Goal: Task Accomplishment & Management: Manage account settings

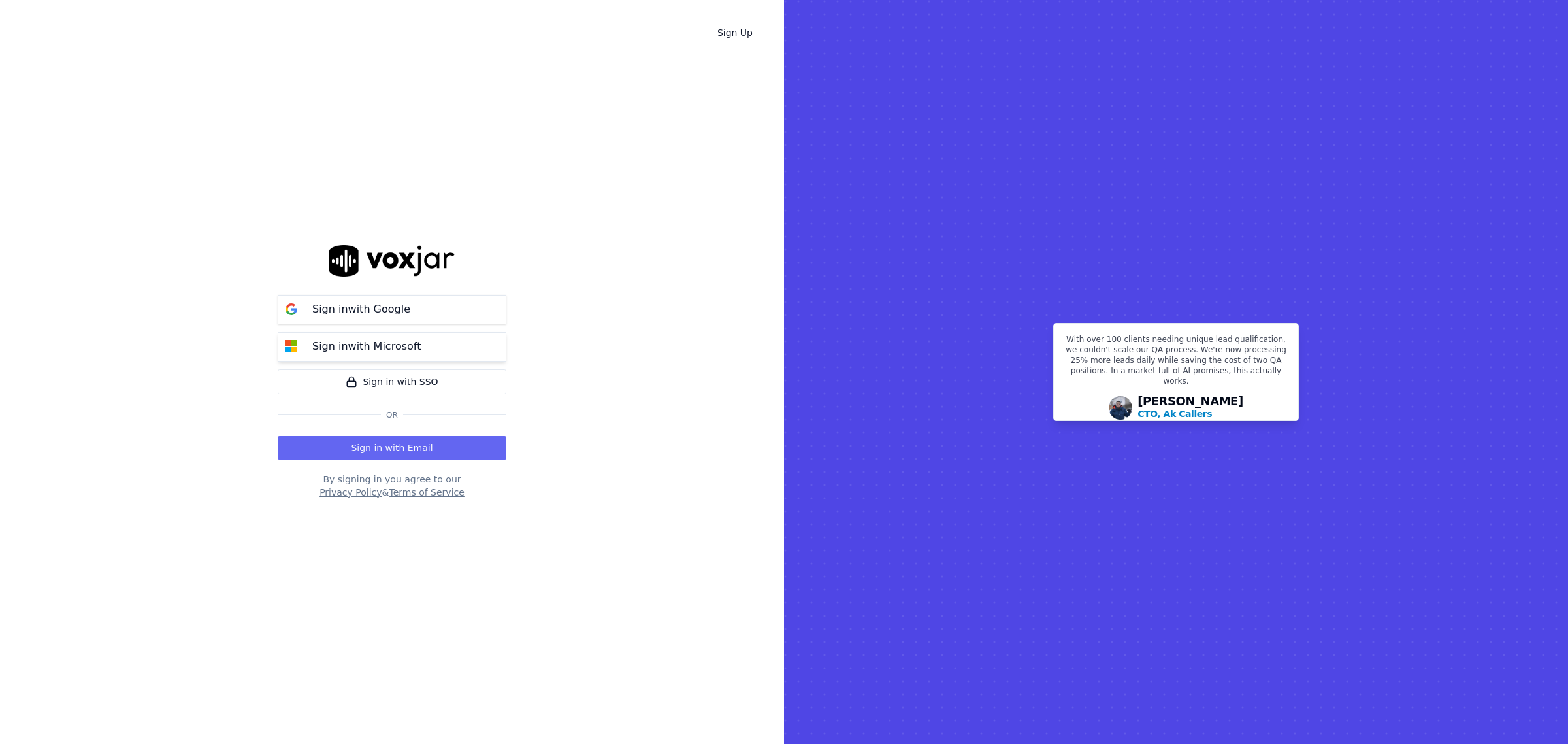
click at [361, 345] on p "Sign in with Microsoft" at bounding box center [366, 346] width 108 height 16
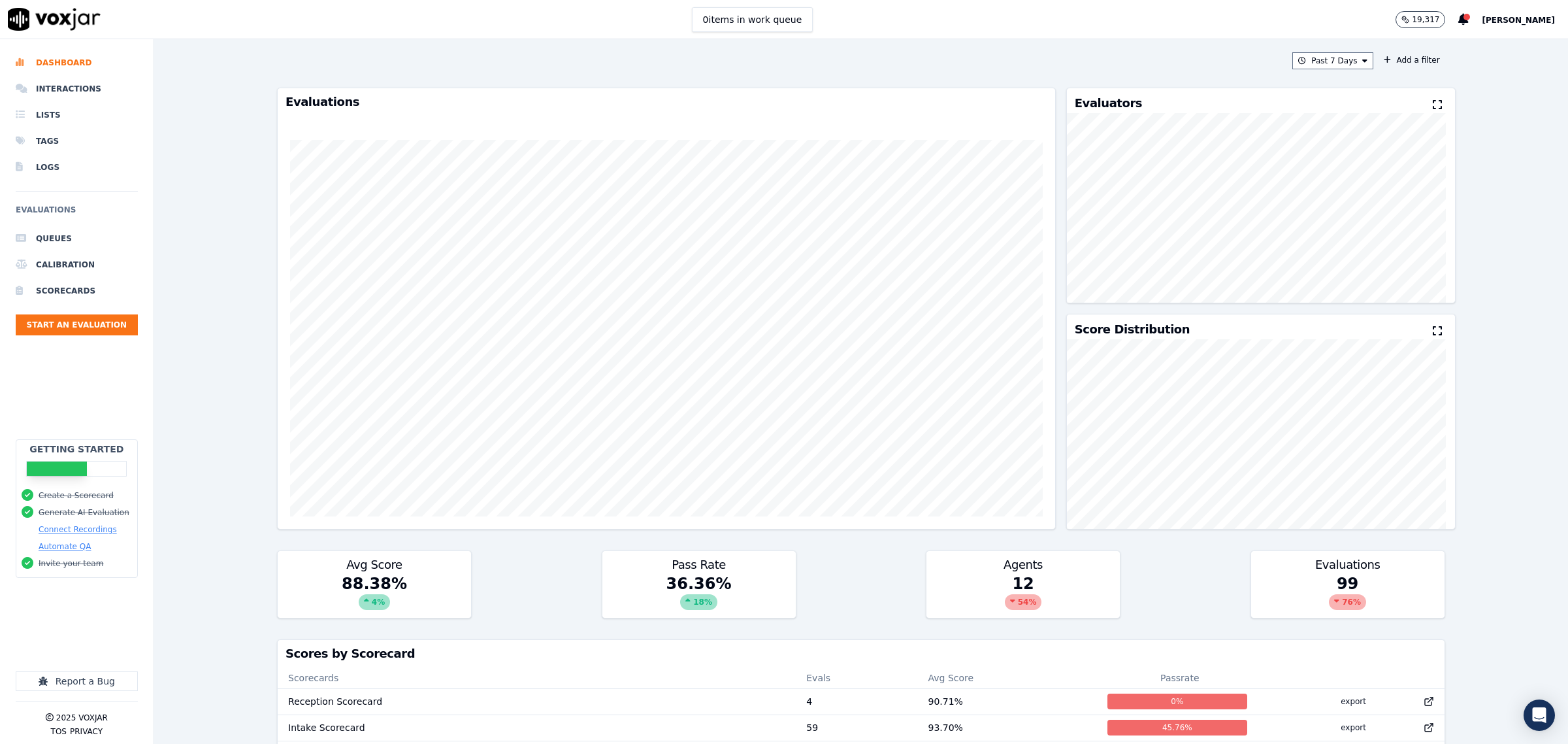
click at [1536, 18] on span "Zach" at bounding box center [1519, 20] width 73 height 9
click at [1495, 37] on div "Settings" at bounding box center [1489, 43] width 140 height 21
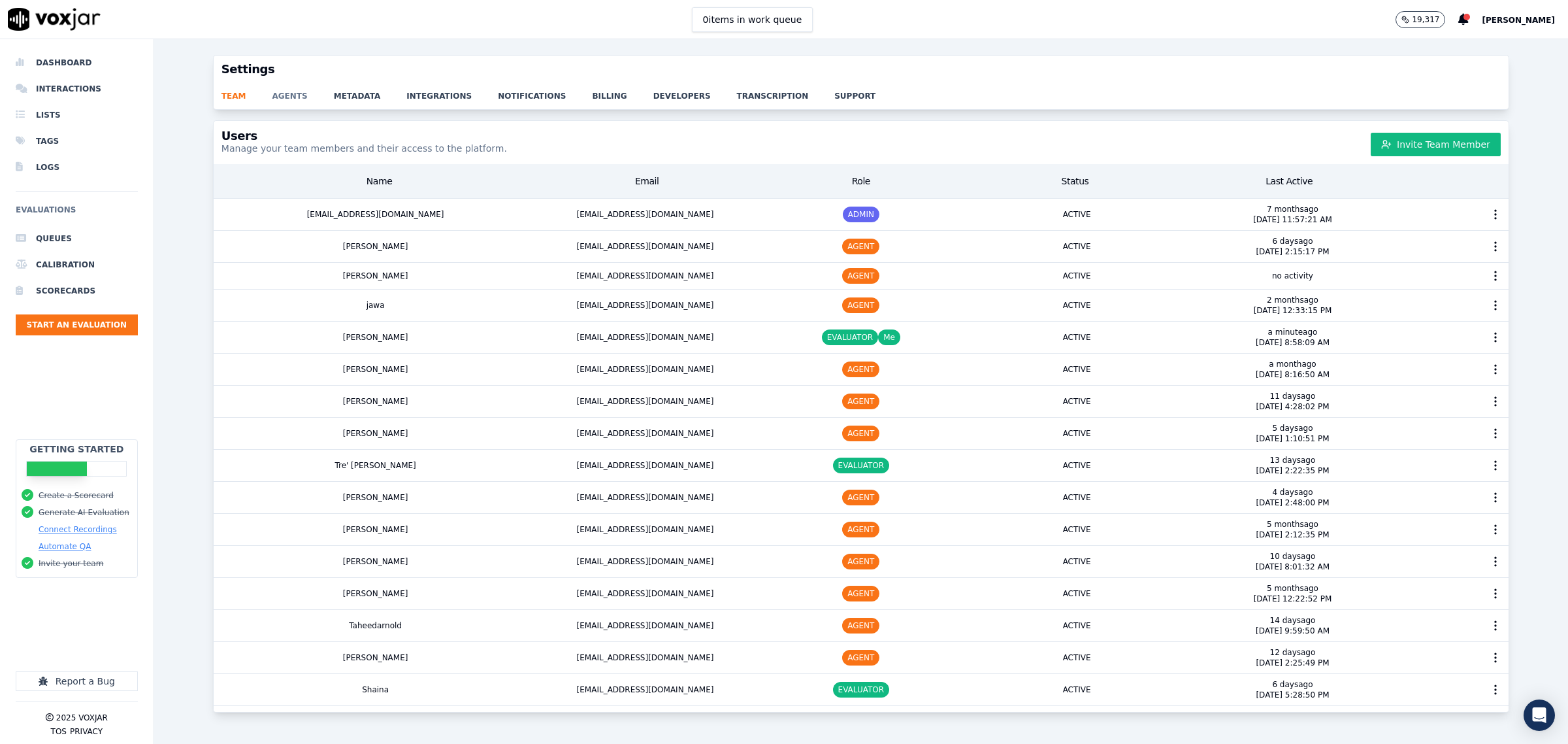
click at [285, 95] on link "agents" at bounding box center [303, 92] width 62 height 18
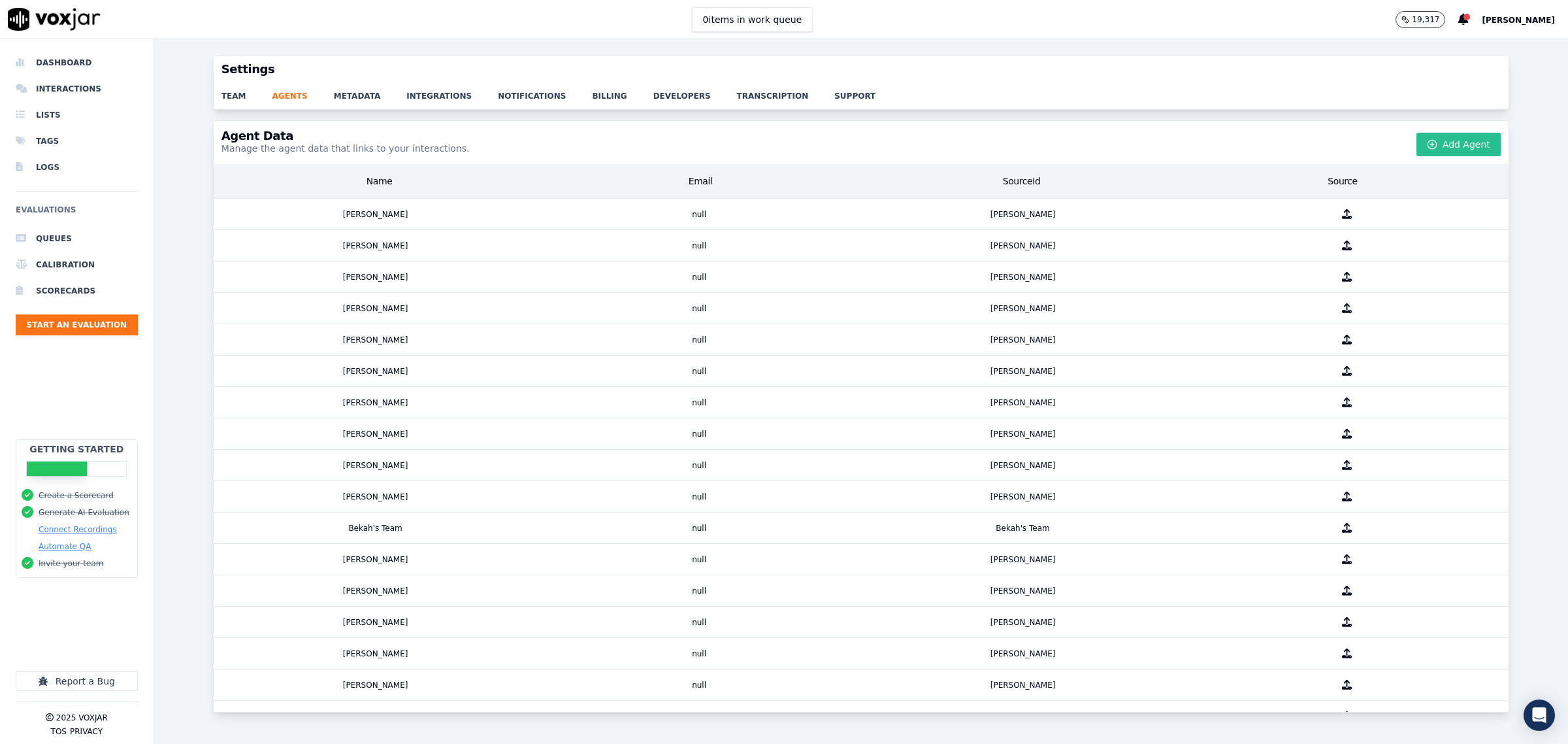
click at [1446, 144] on button "Add Agent" at bounding box center [1458, 144] width 85 height 24
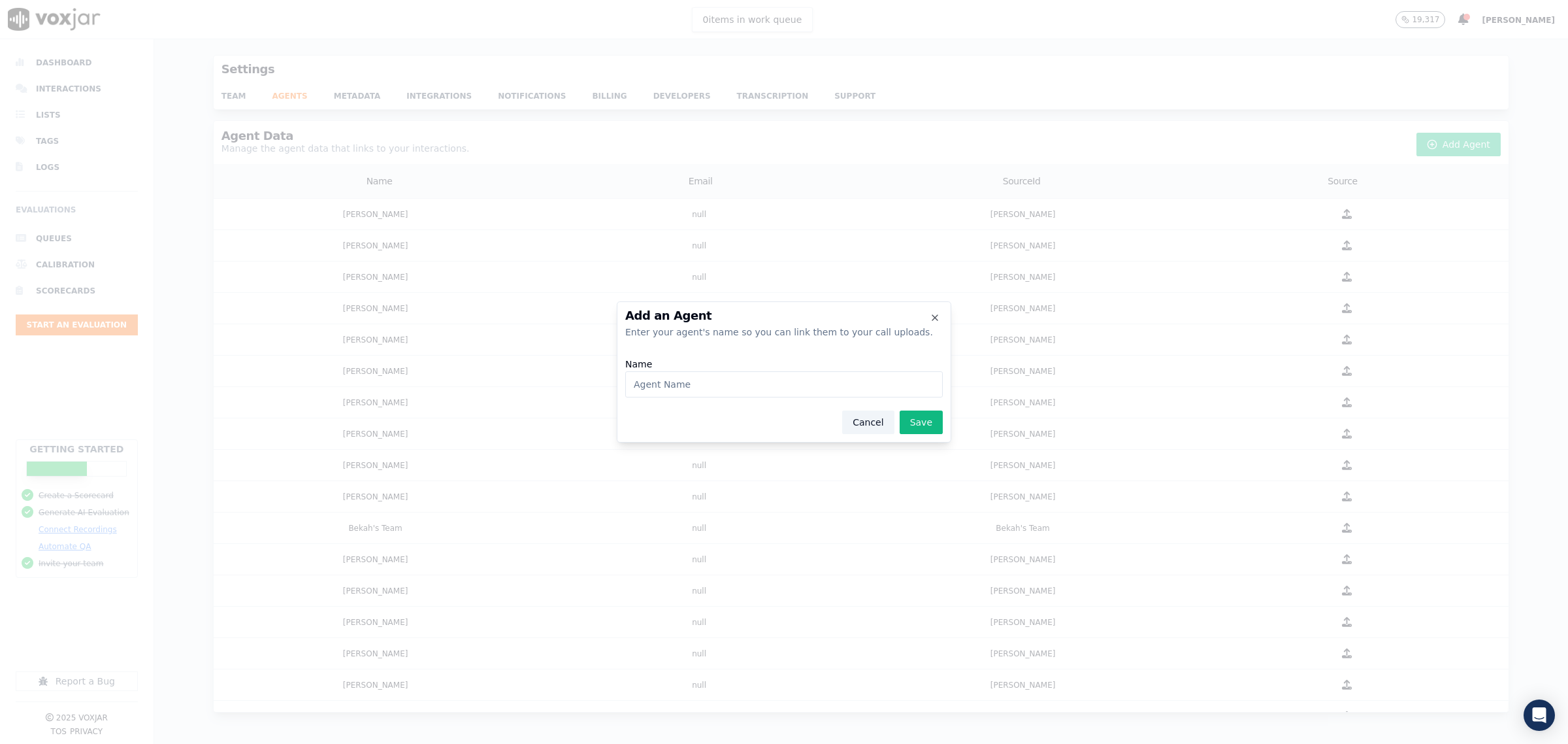
click at [878, 420] on button "Cancel" at bounding box center [868, 422] width 51 height 24
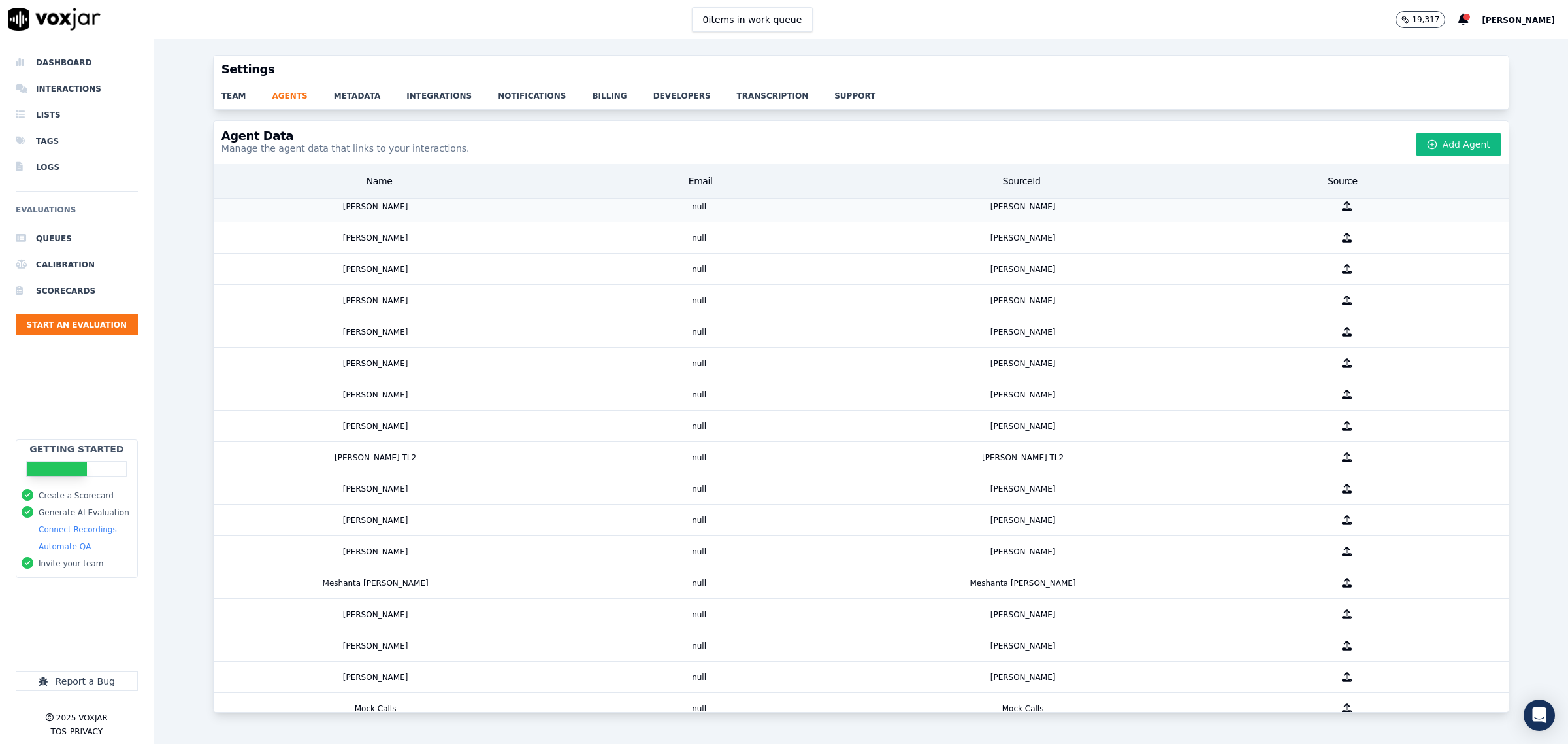
scroll to position [1676, 0]
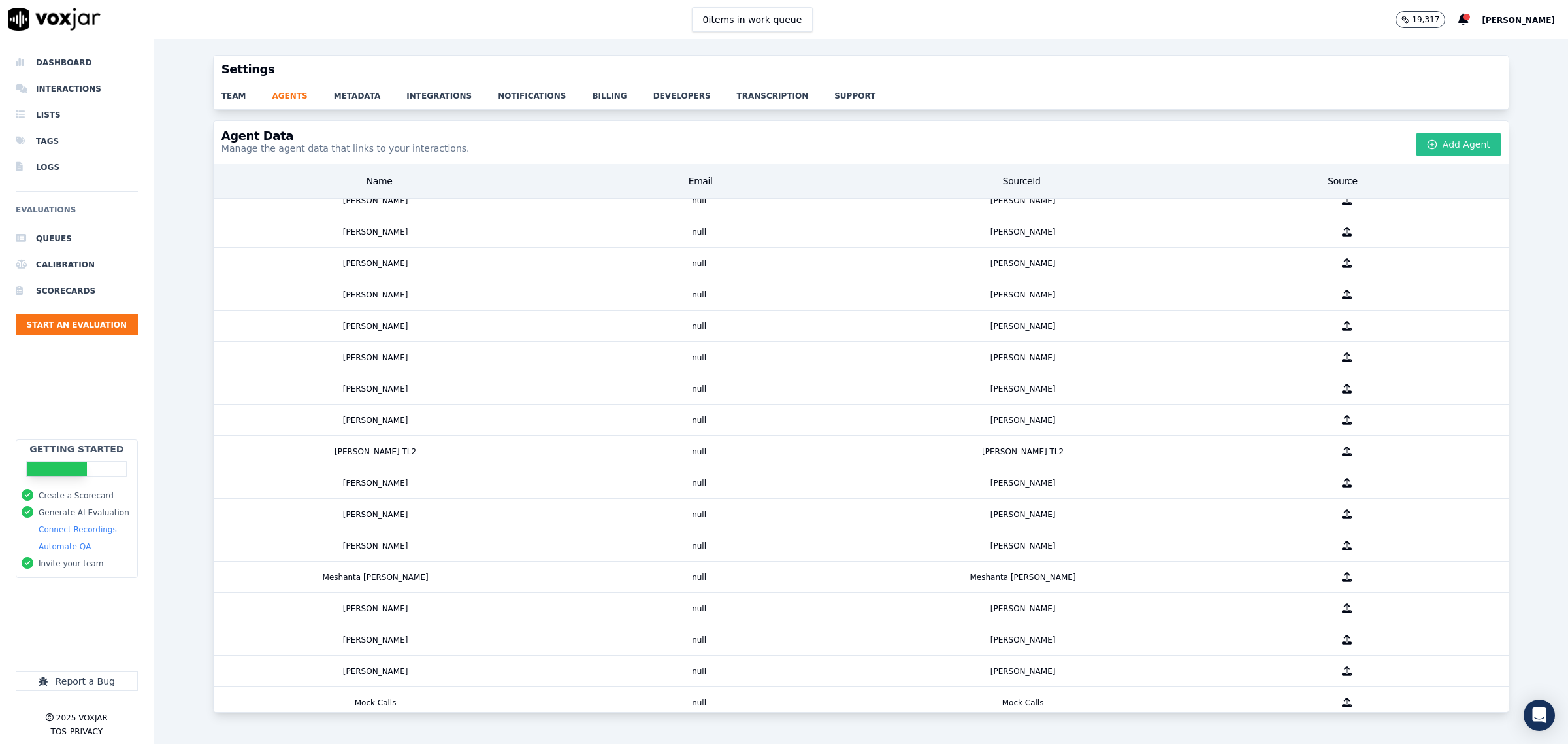
click at [1432, 148] on button "Add Agent" at bounding box center [1458, 144] width 85 height 24
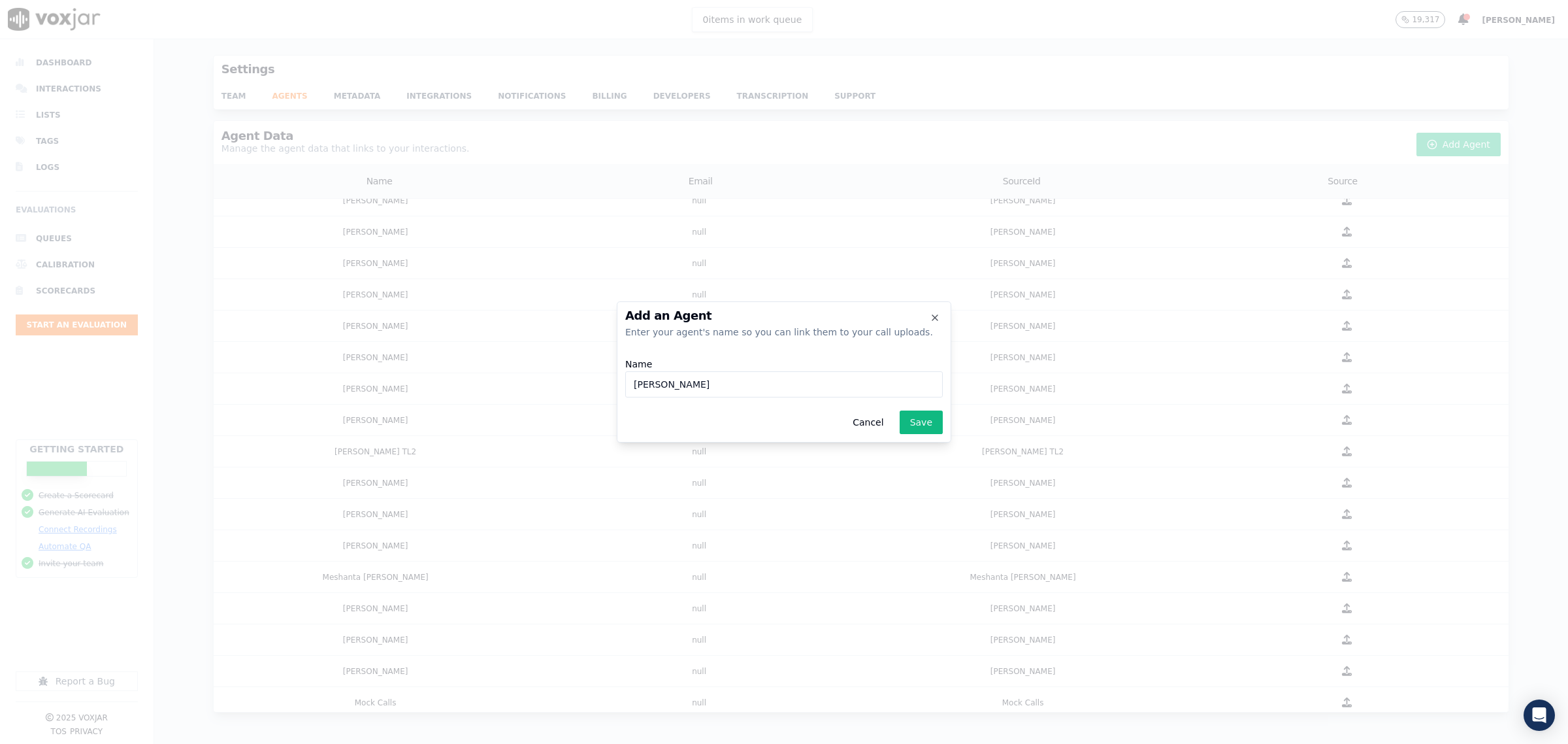
type input "Martha Mejia"
click at [742, 385] on input "Martha Mejia" at bounding box center [784, 384] width 317 height 26
click at [916, 431] on button "Save" at bounding box center [921, 422] width 43 height 24
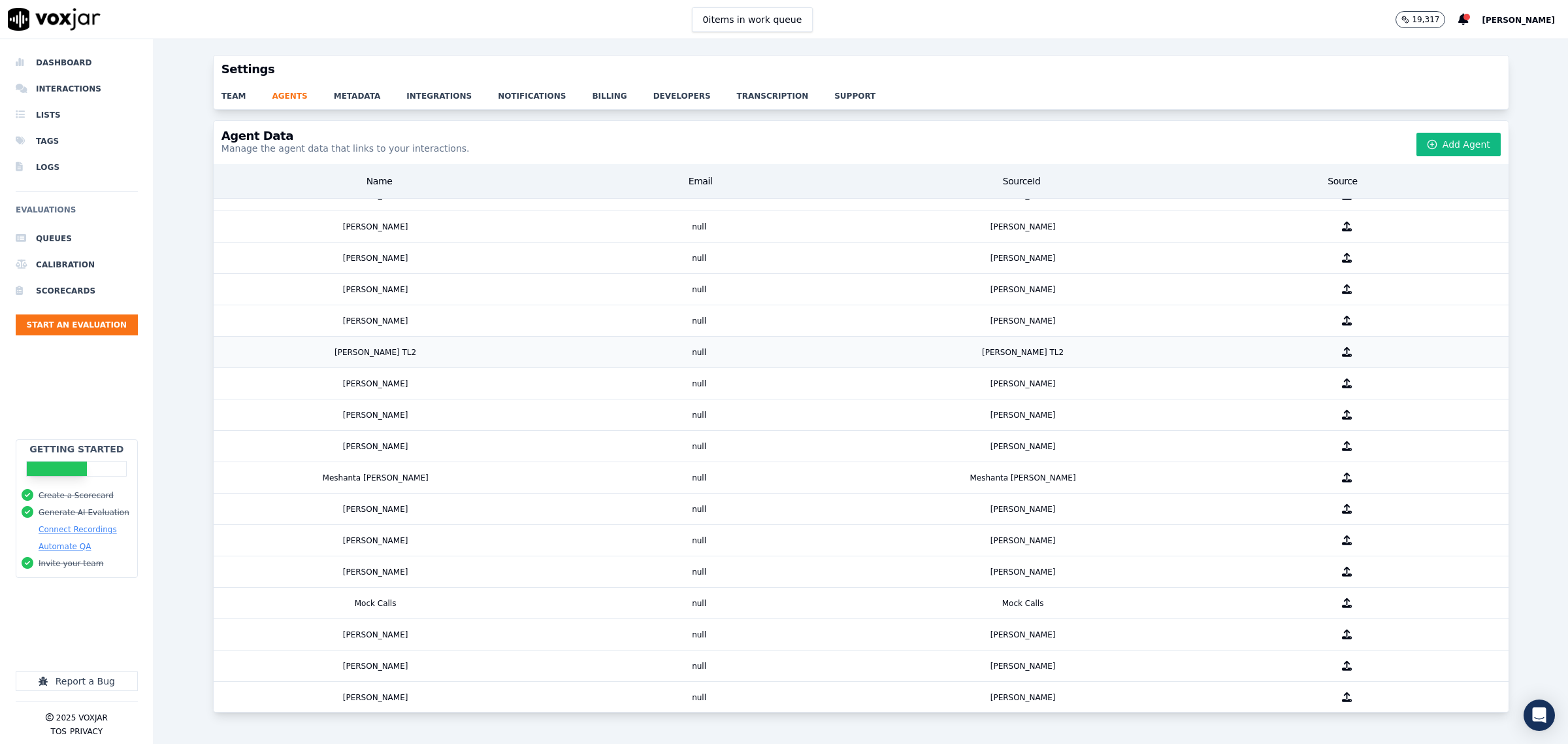
scroll to position [1840, 0]
click at [1427, 139] on button "Add Agent" at bounding box center [1458, 144] width 85 height 24
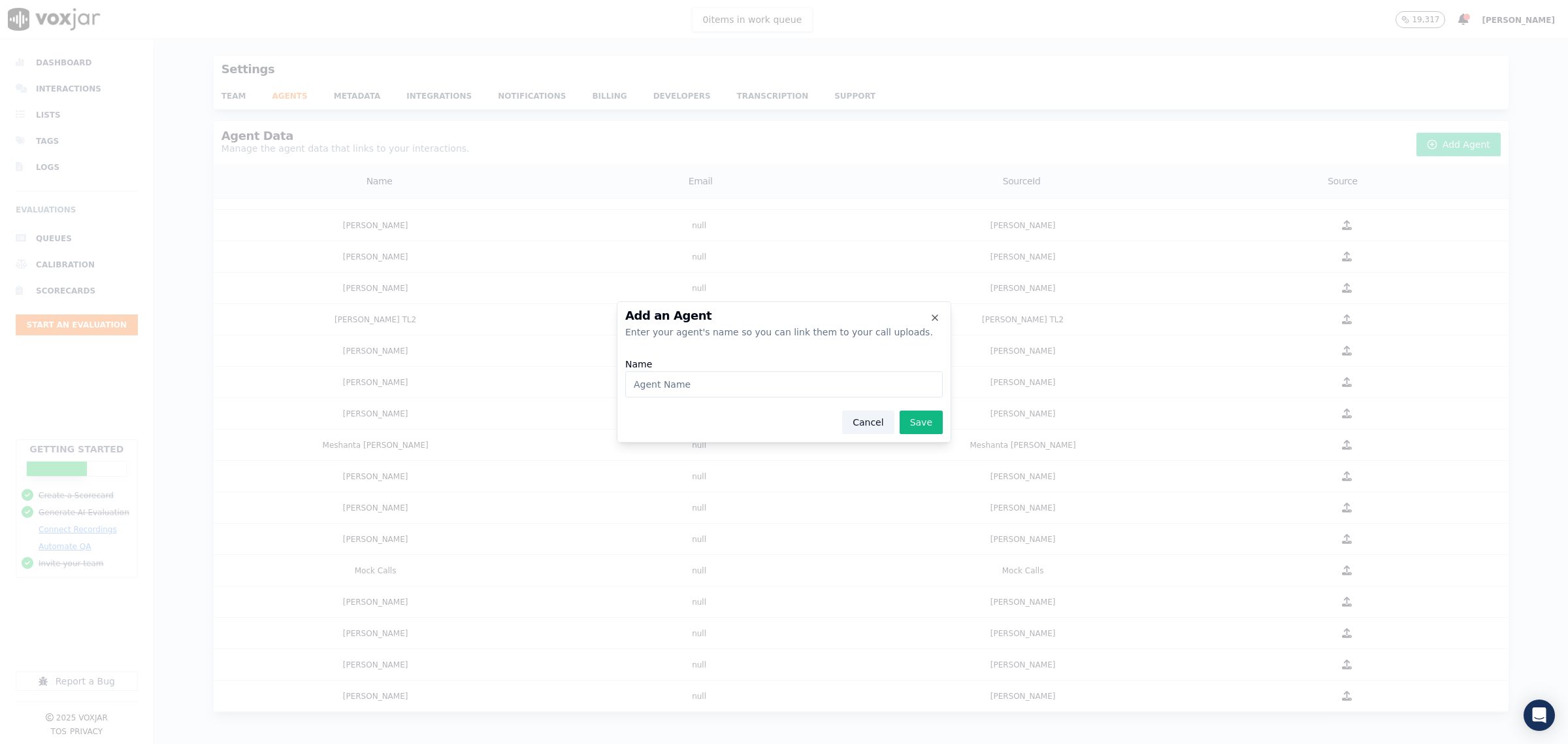
click at [870, 418] on button "Cancel" at bounding box center [868, 422] width 51 height 24
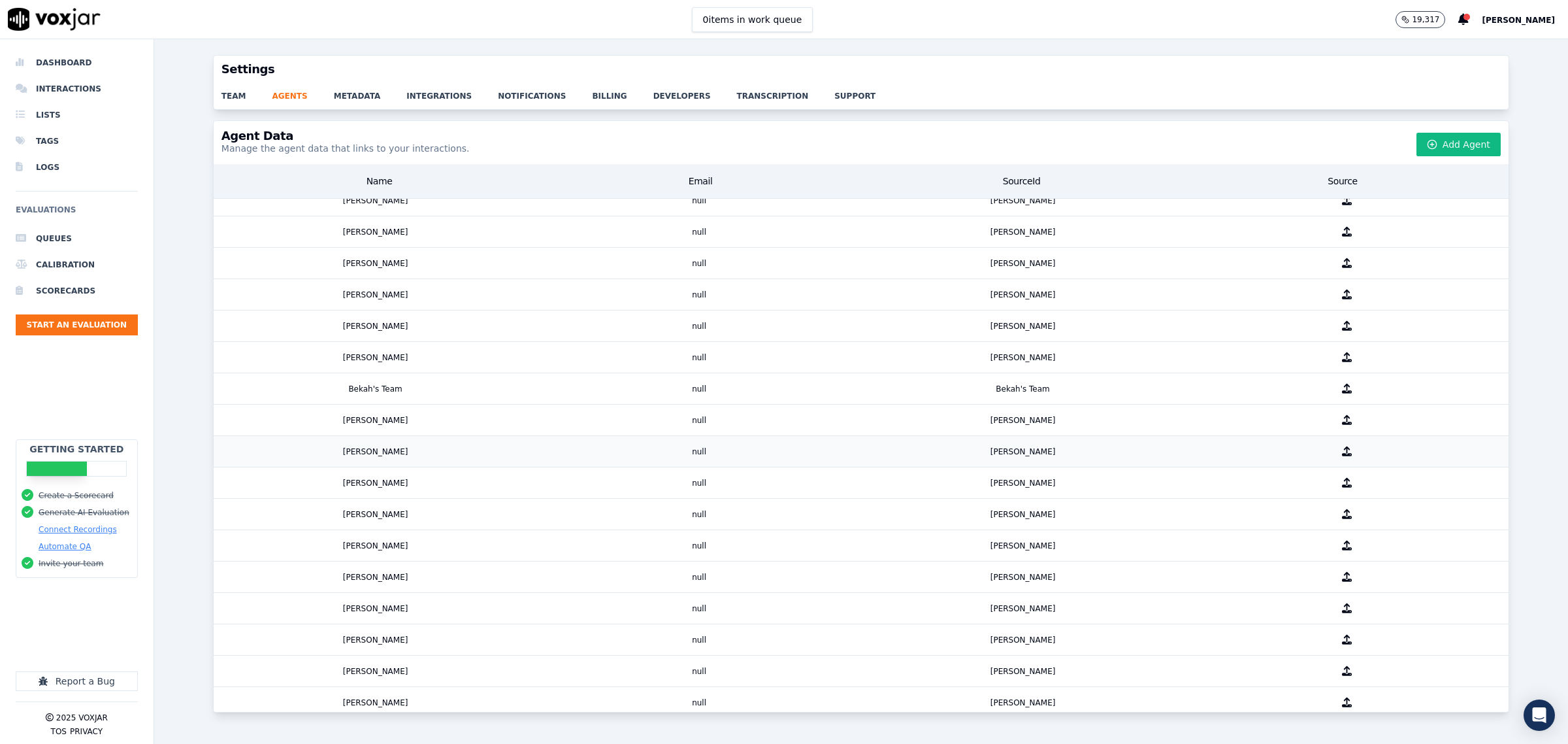
scroll to position [0, 0]
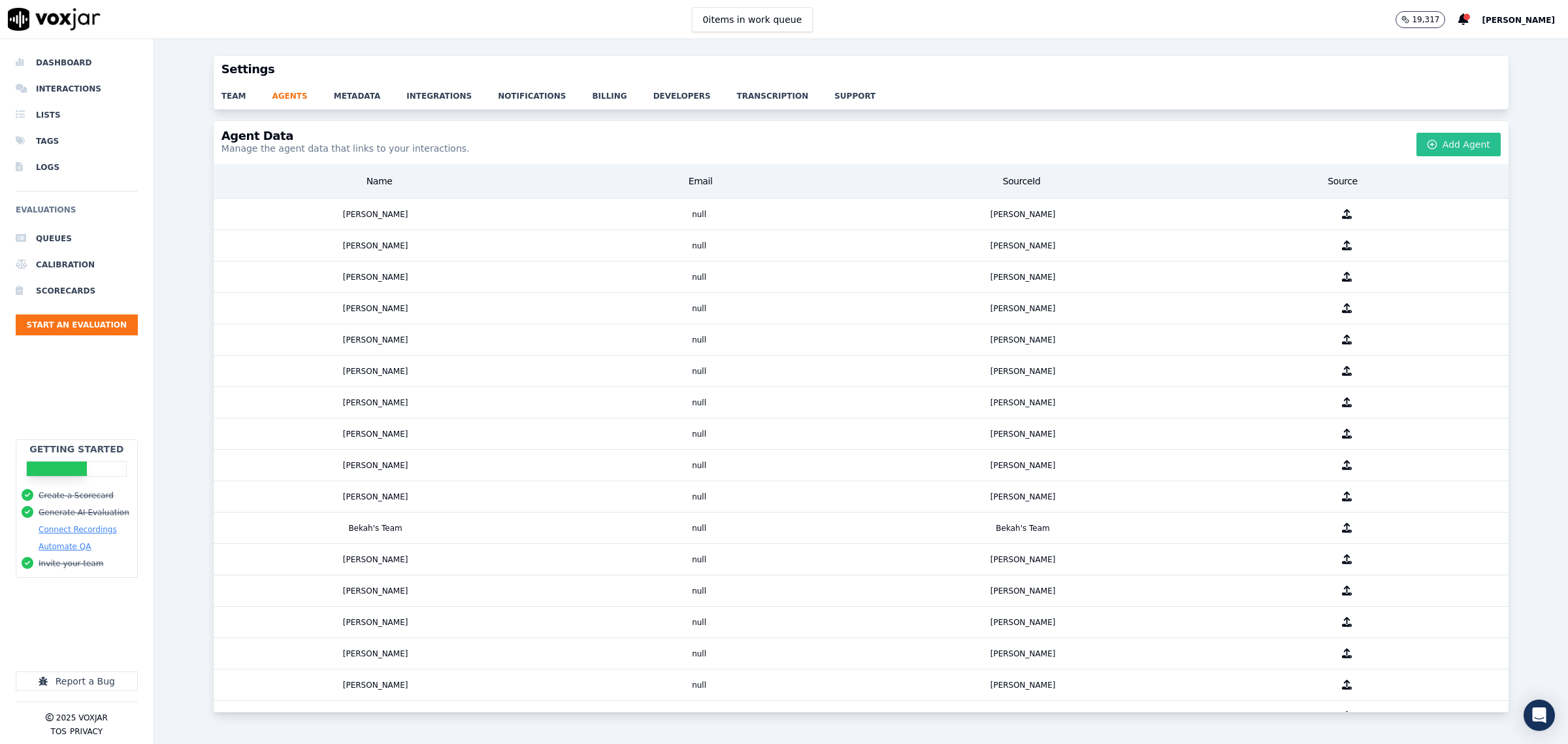
click at [1427, 147] on icon "button" at bounding box center [1431, 144] width 10 height 10
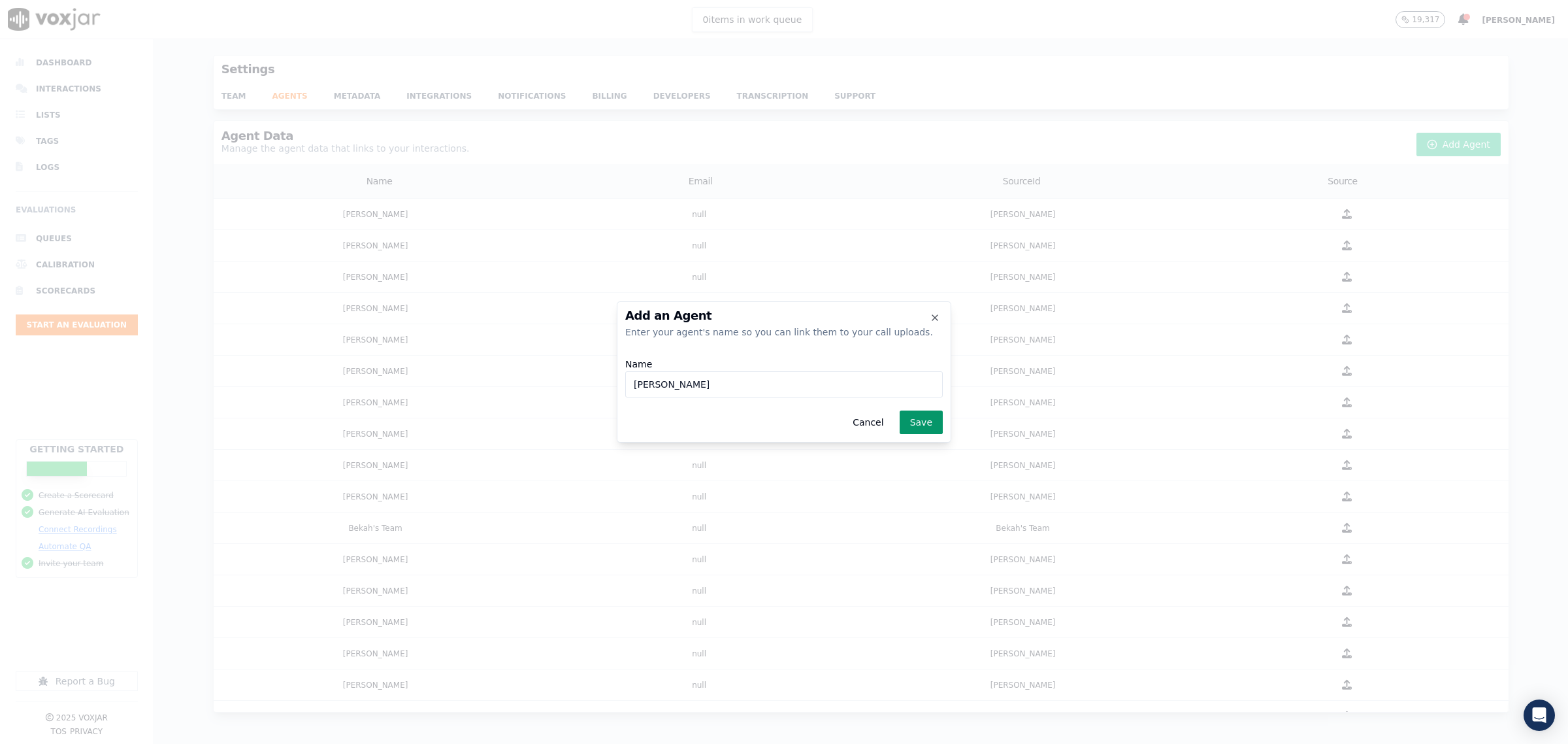
type input "Katy Perez"
click at [930, 425] on button "Save" at bounding box center [921, 422] width 43 height 24
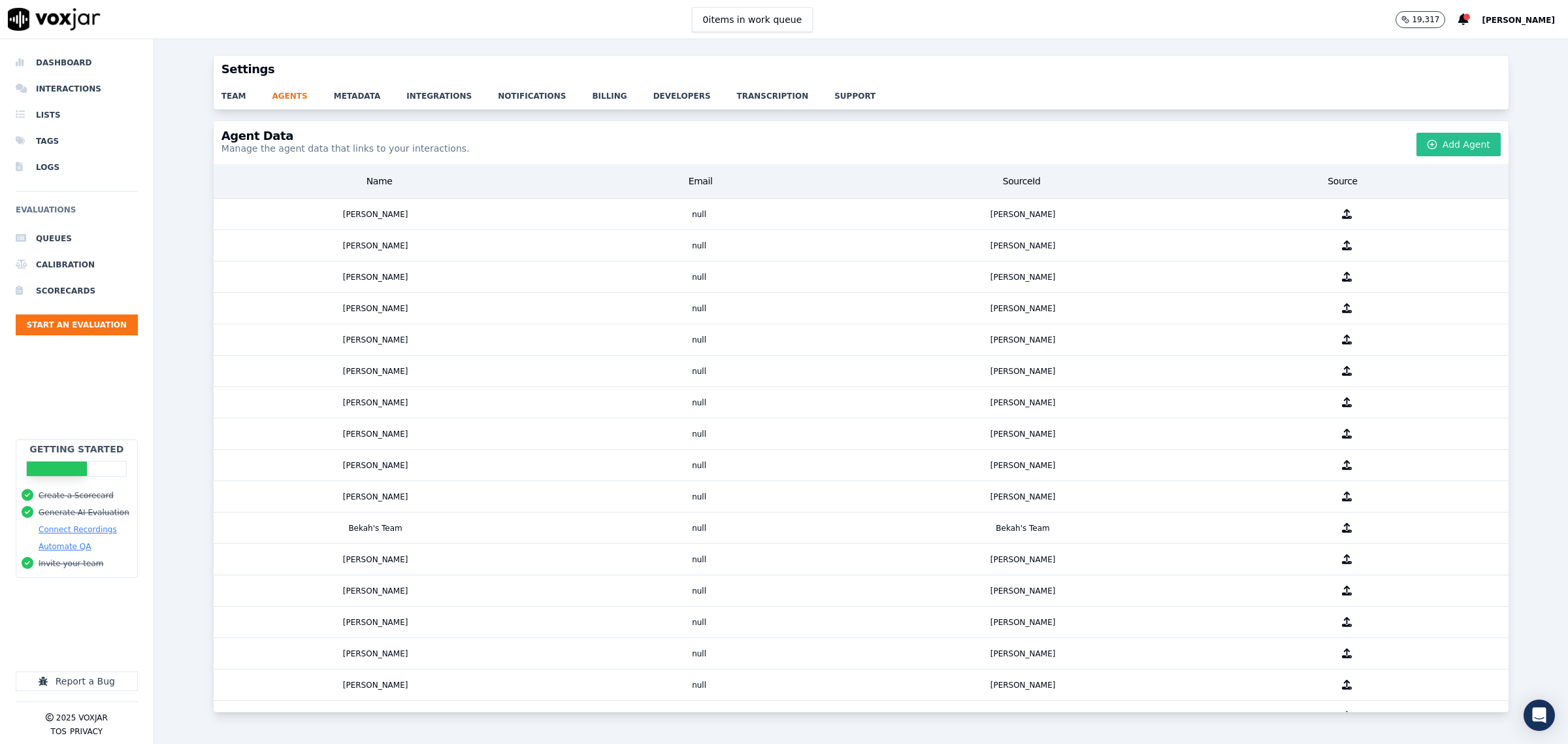
click at [1445, 141] on button "Add Agent" at bounding box center [1458, 144] width 85 height 24
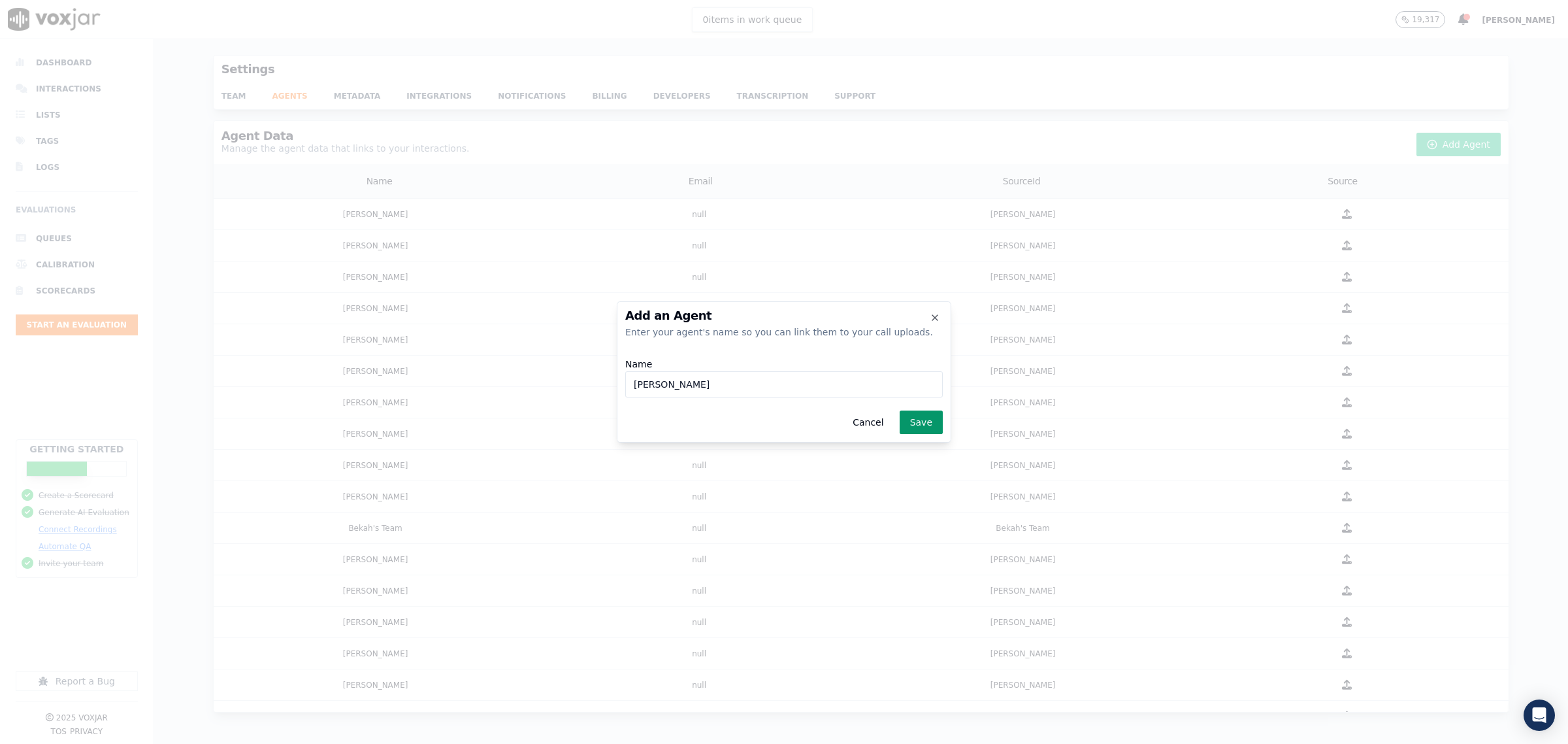
type input "Kenroy Nunez"
click at [930, 426] on button "Save" at bounding box center [921, 422] width 43 height 24
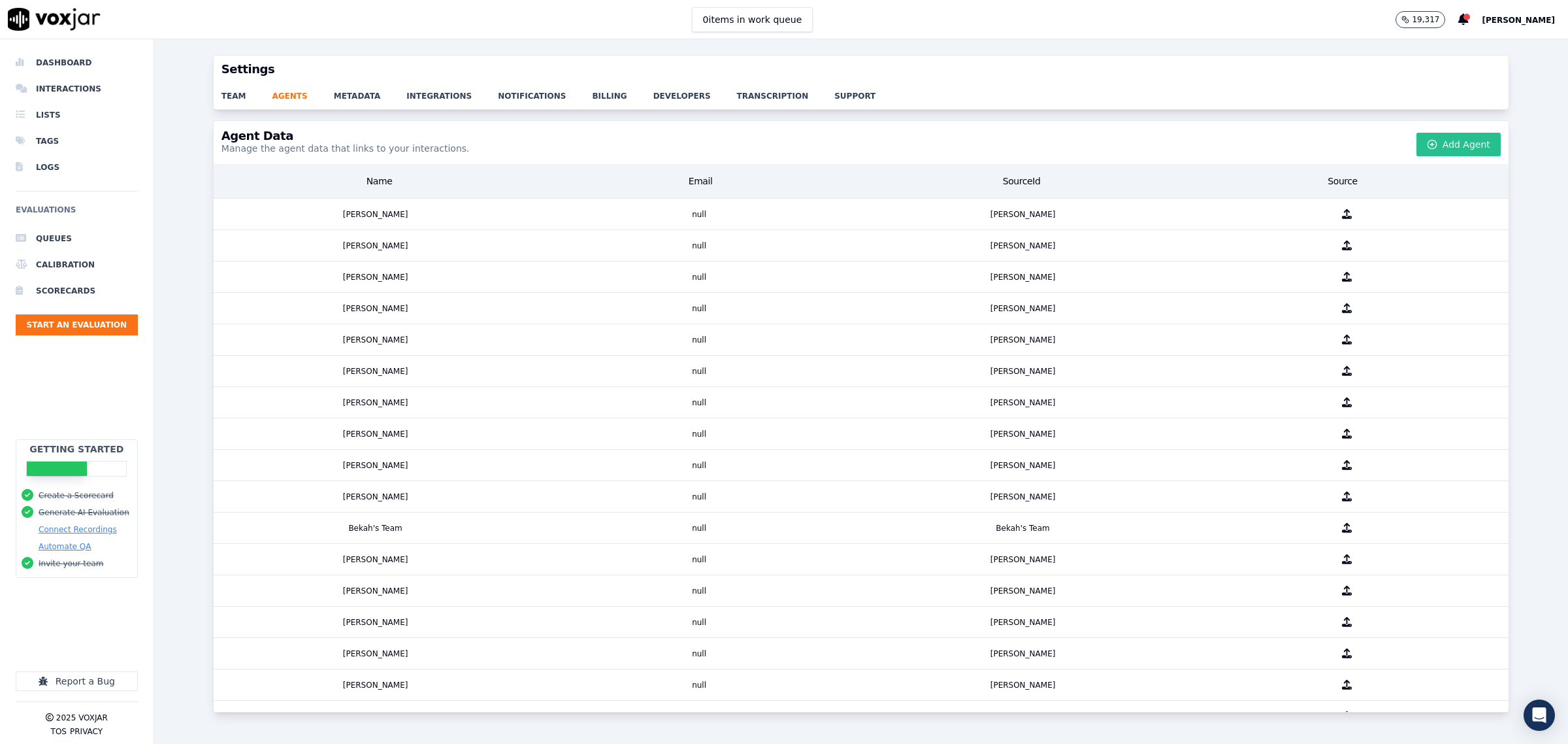
click at [1434, 144] on button "Add Agent" at bounding box center [1458, 144] width 85 height 24
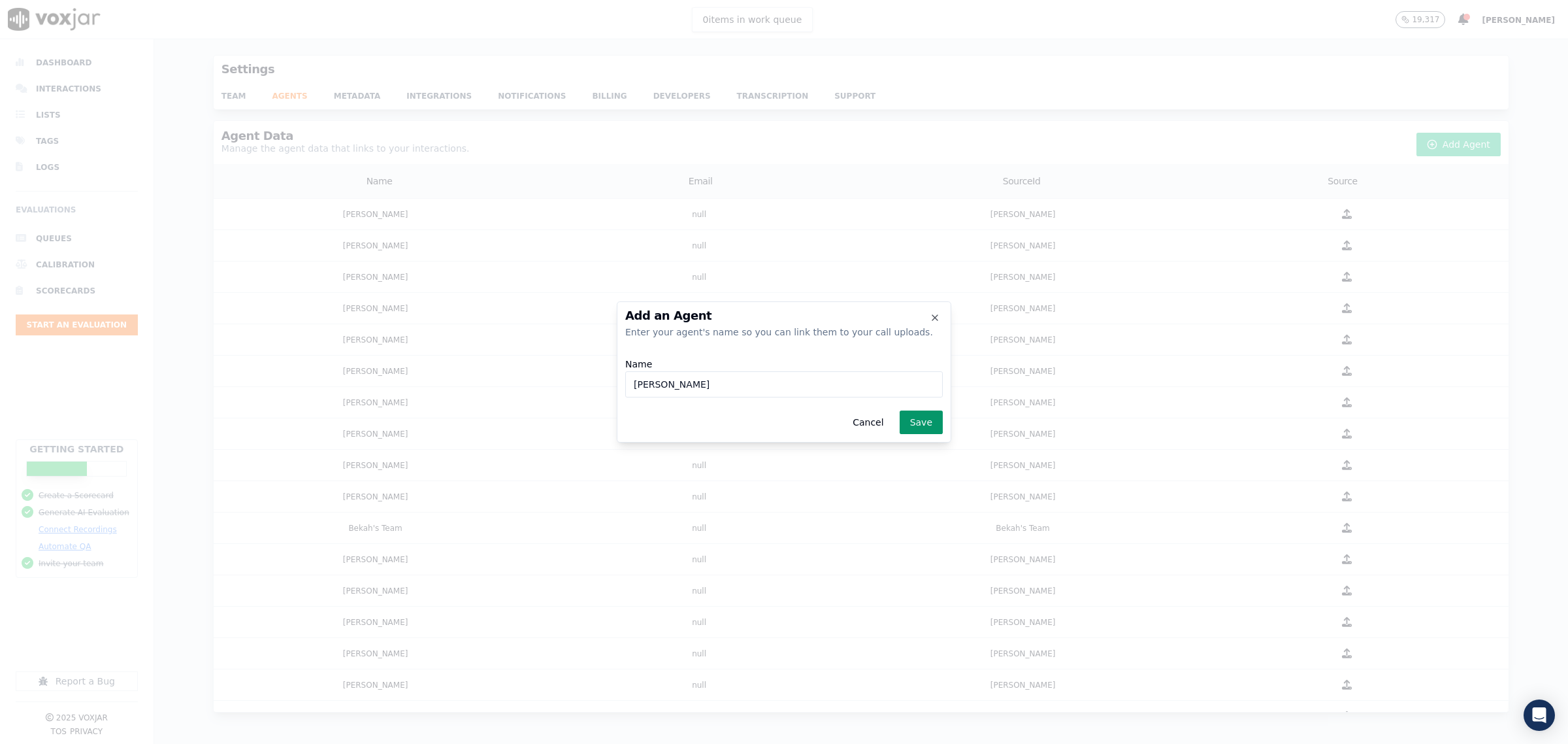
type input "Nayelie Rivero"
click at [922, 429] on button "Save" at bounding box center [921, 422] width 43 height 24
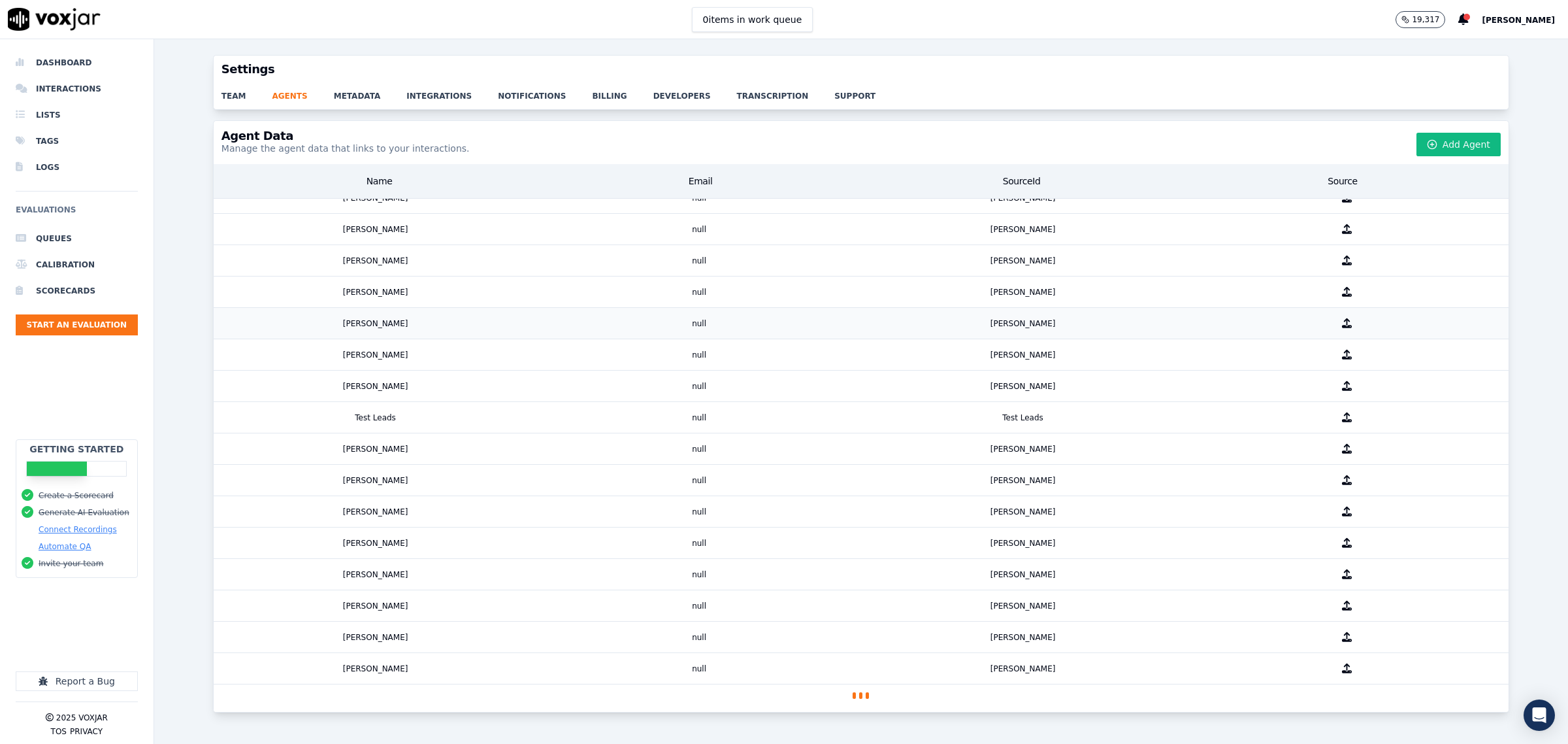
scroll to position [2805, 0]
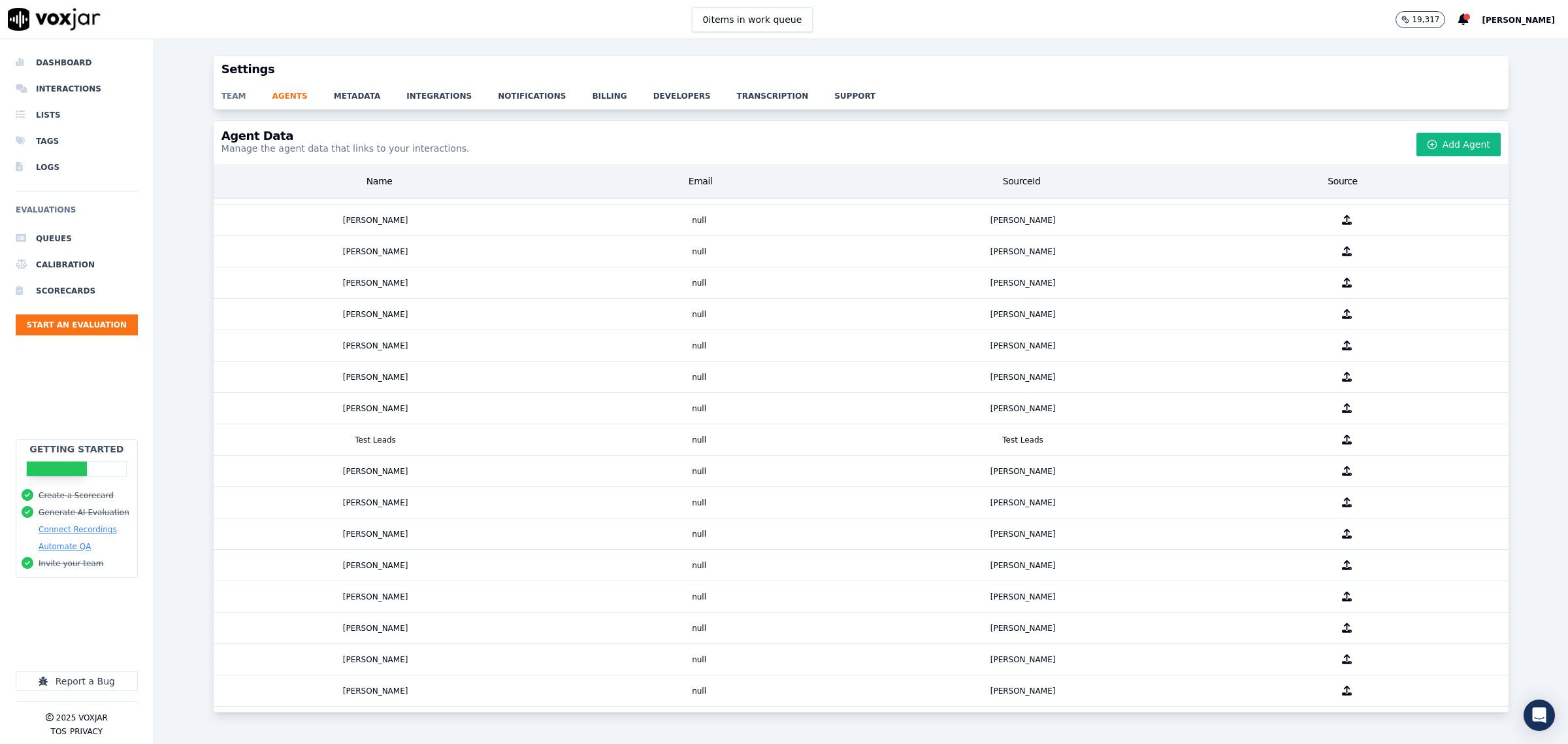
click at [225, 89] on link "team" at bounding box center [246, 92] width 51 height 18
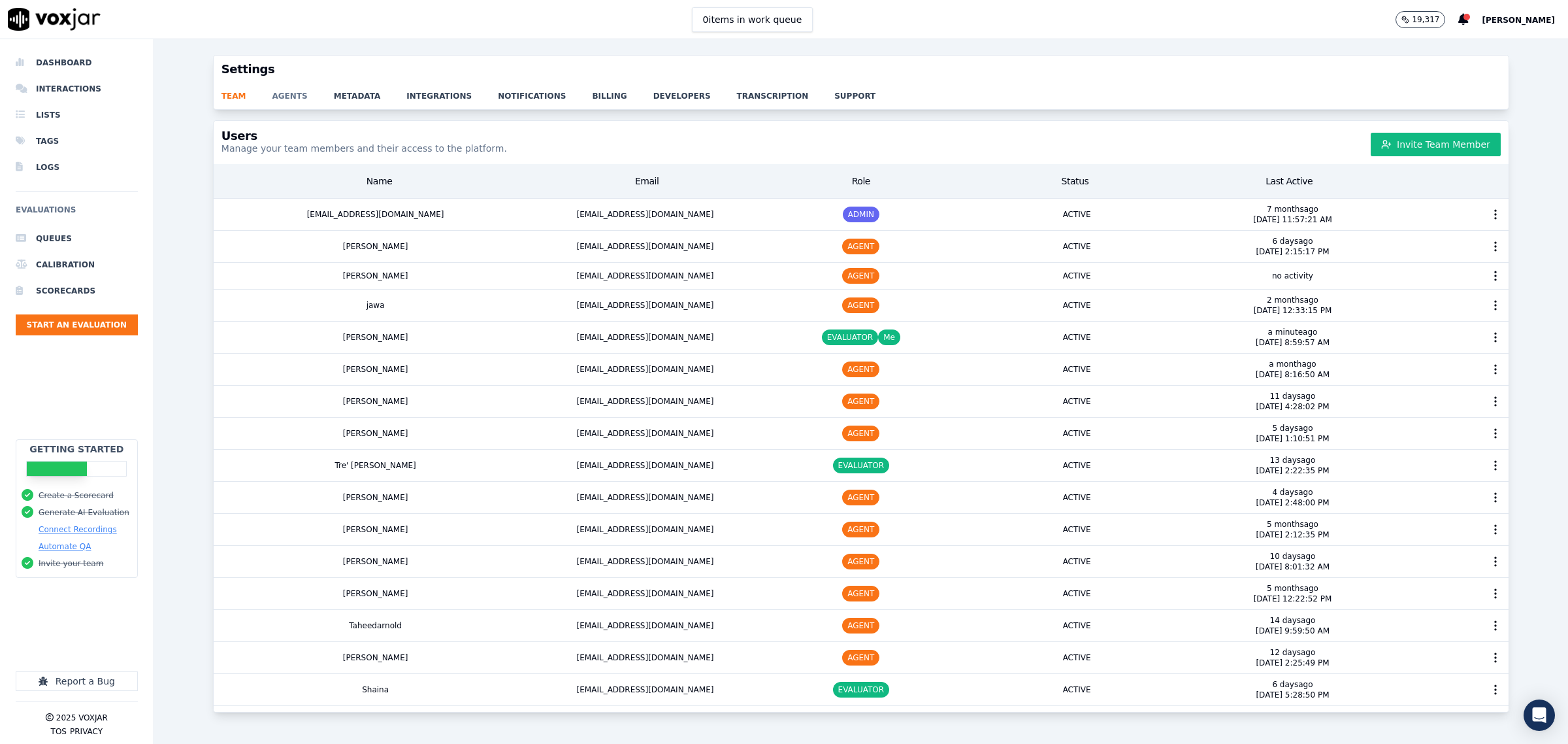
click at [277, 83] on link "agents" at bounding box center [303, 92] width 62 height 18
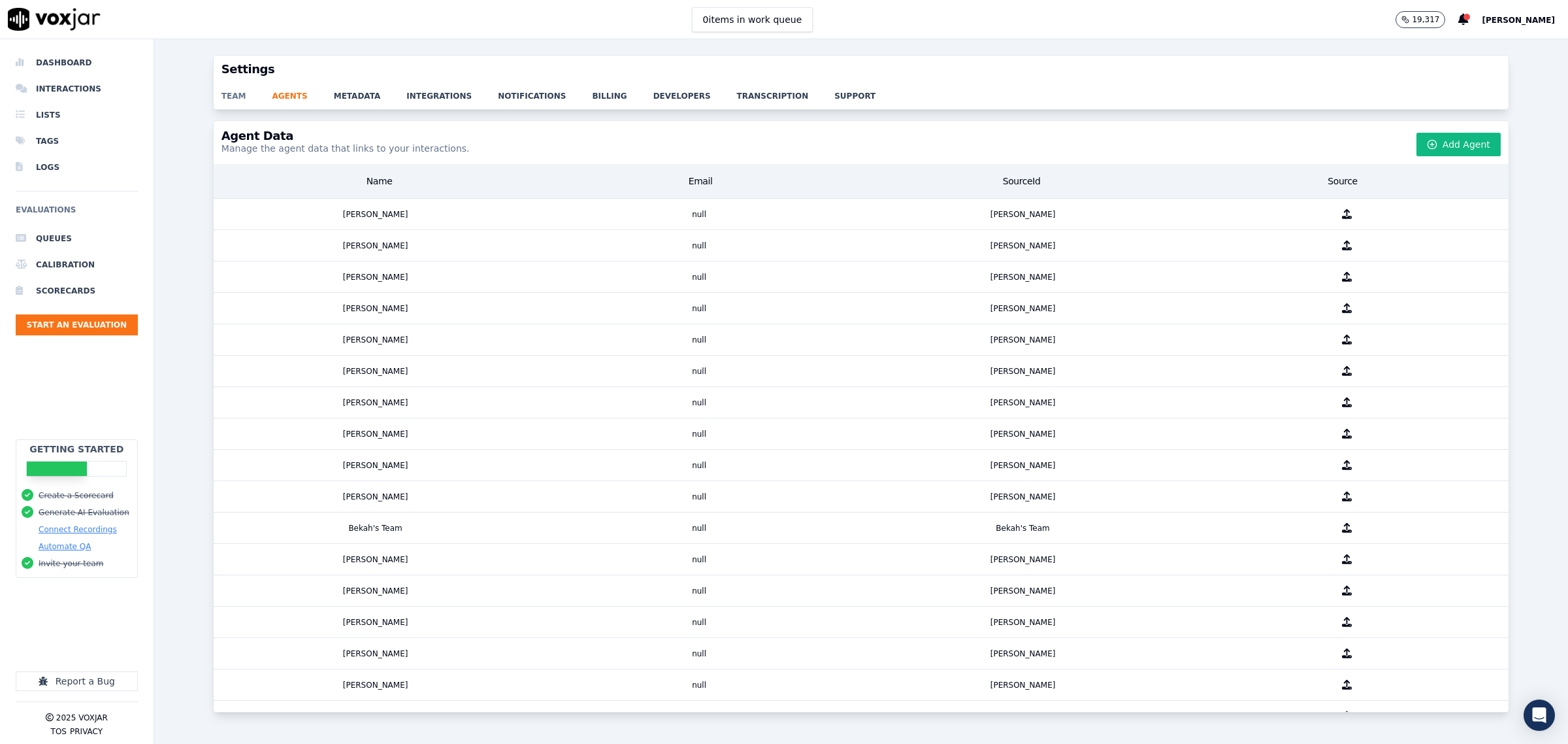
click at [234, 90] on link "team" at bounding box center [246, 92] width 51 height 18
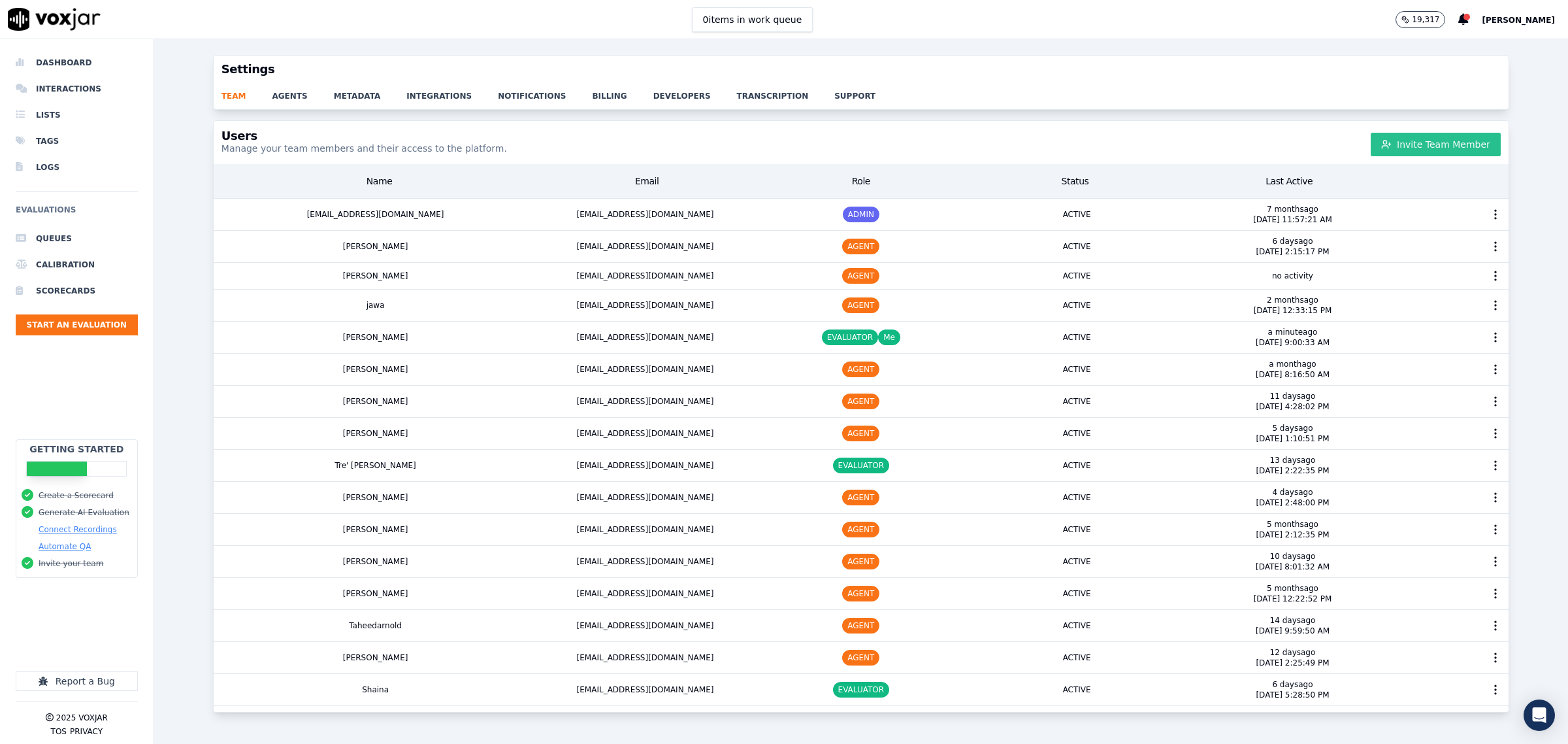
click at [1428, 149] on button "Invite Team Member" at bounding box center [1435, 144] width 130 height 24
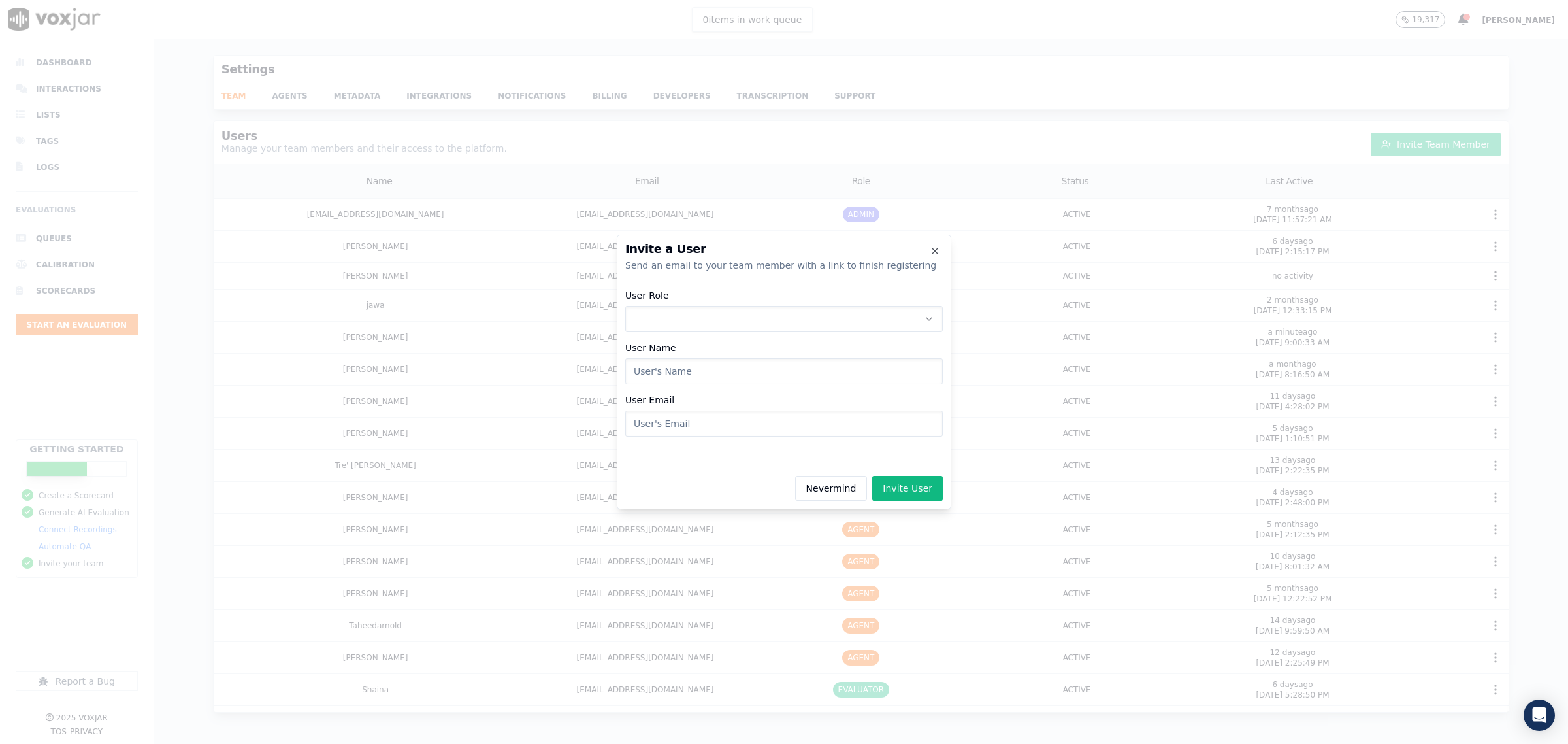
click at [667, 313] on button "User Role" at bounding box center [784, 319] width 317 height 26
click at [686, 389] on div "AGENT" at bounding box center [784, 395] width 300 height 21
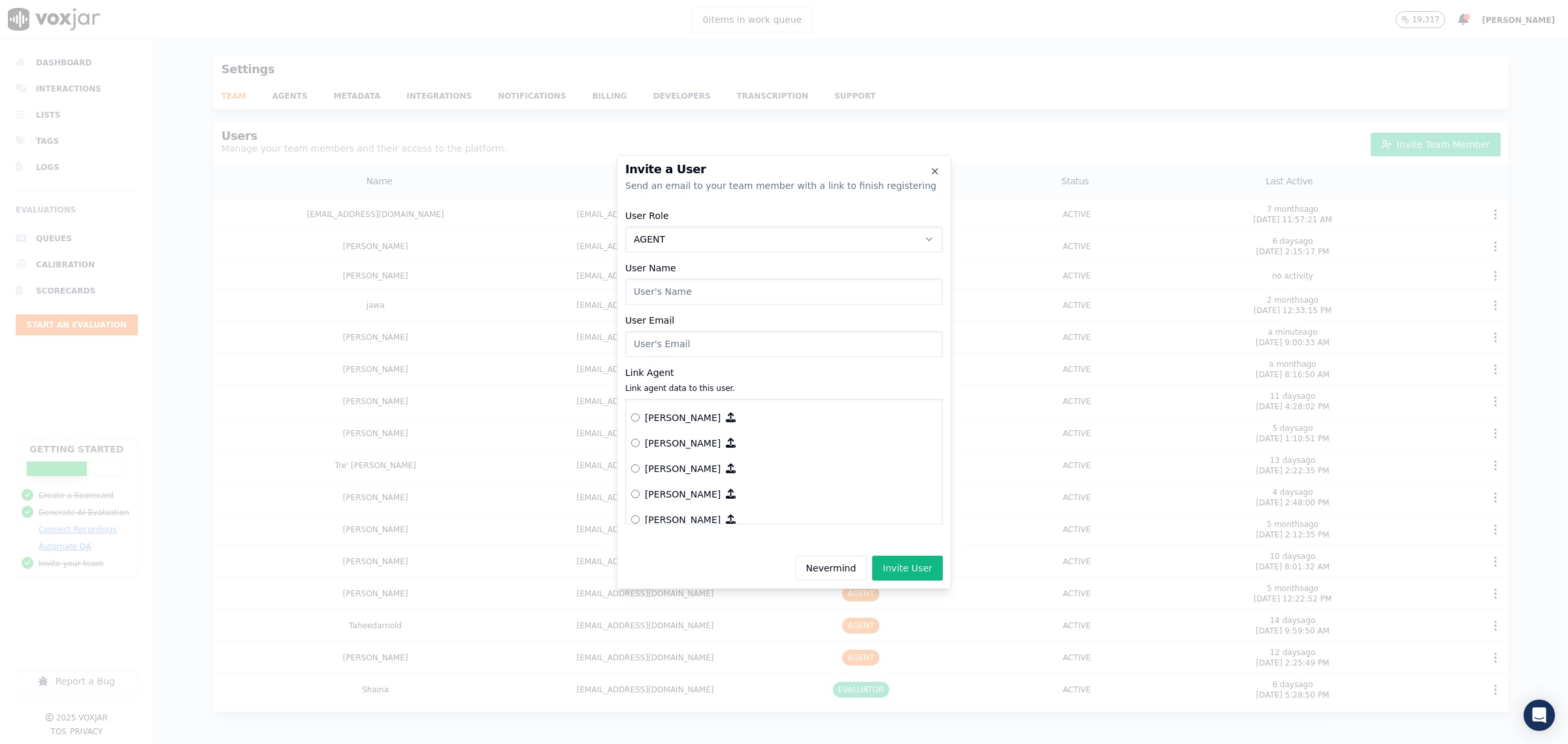
click at [680, 290] on input "User Name" at bounding box center [784, 291] width 317 height 26
type input "Martha Mejia"
click at [702, 348] on input "User Email" at bounding box center [784, 343] width 317 height 26
type input "mmejia@asilpc.com"
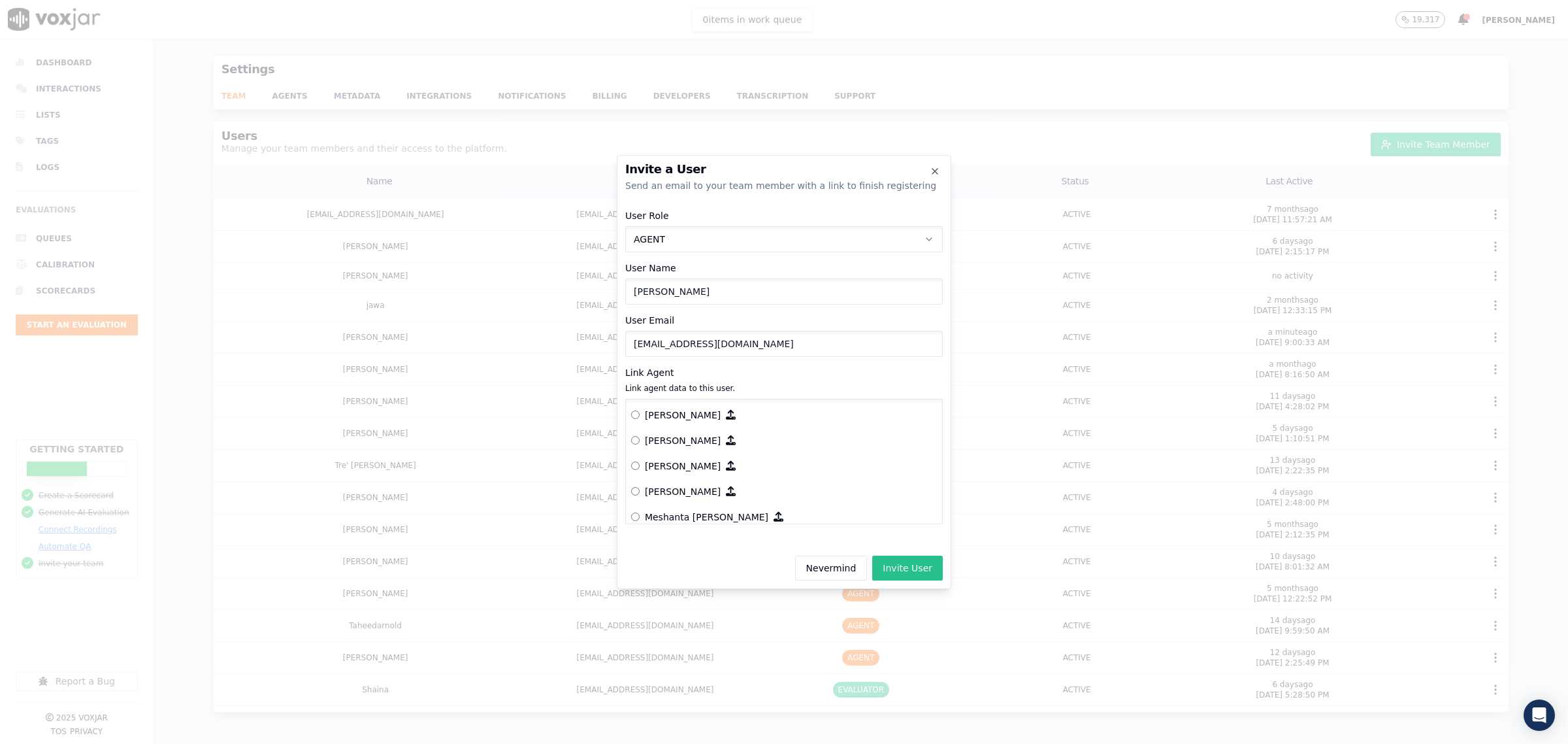
click at [903, 566] on button "Invite User" at bounding box center [908, 568] width 70 height 25
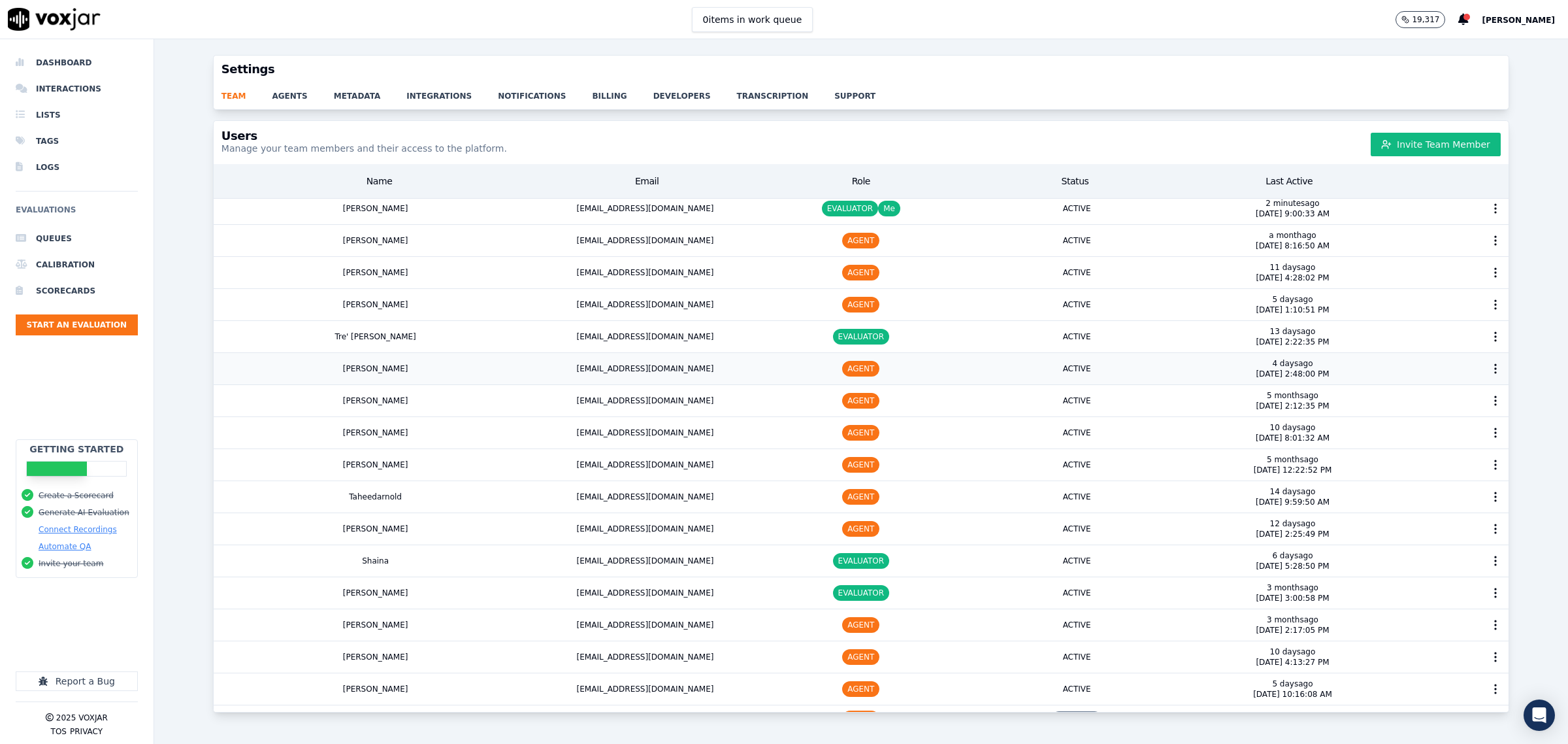
scroll to position [0, 0]
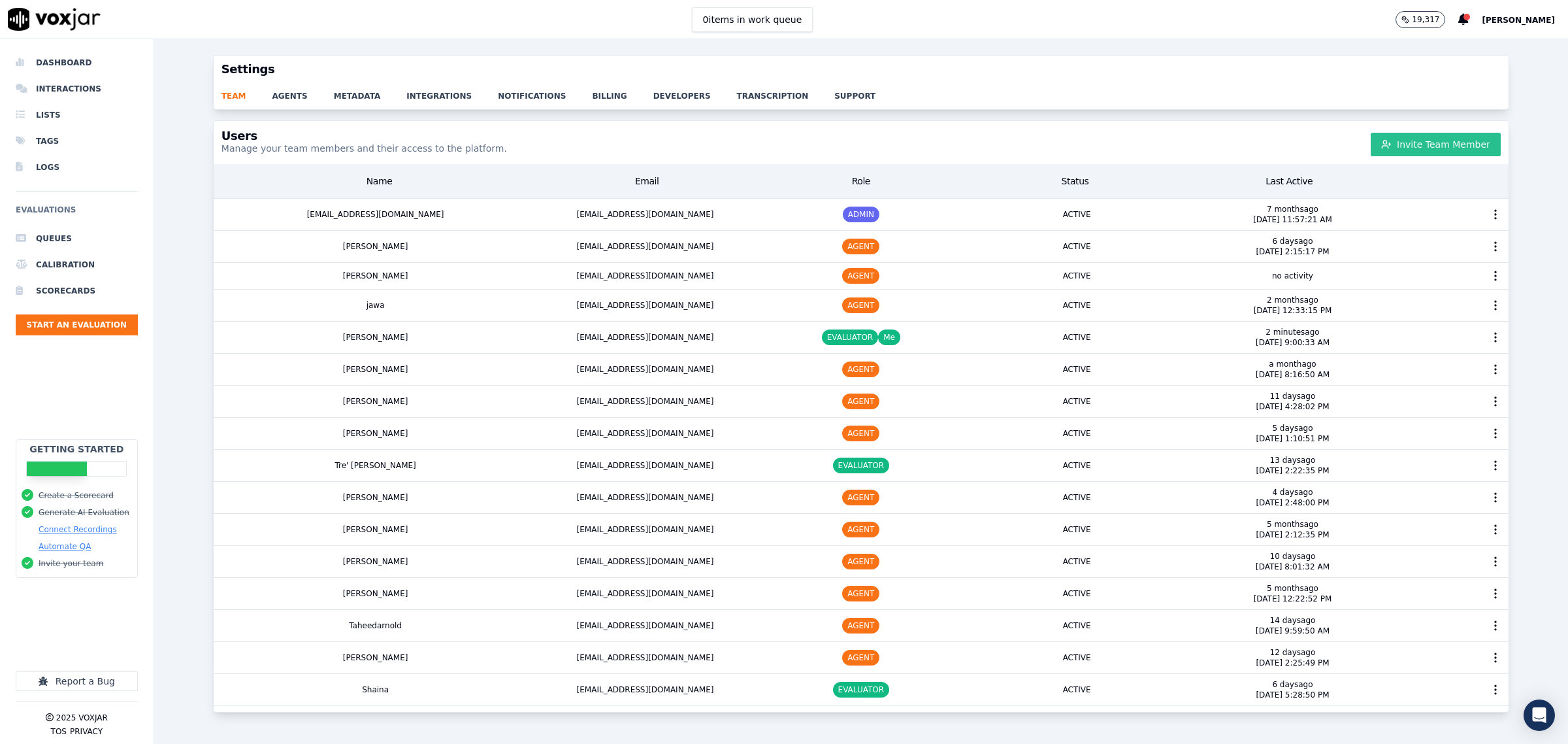
click at [1446, 142] on button "Invite Team Member" at bounding box center [1435, 144] width 130 height 24
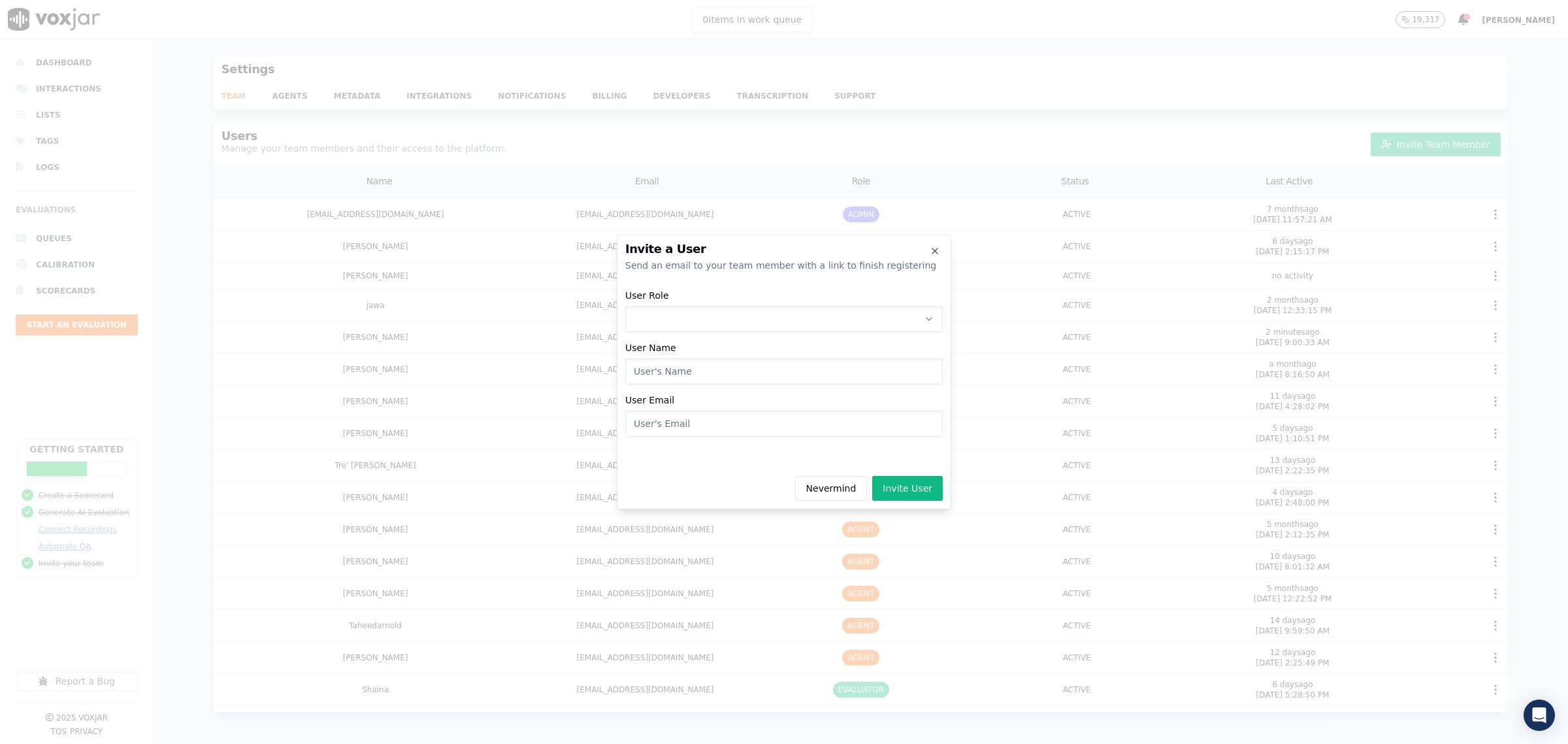
click at [720, 318] on button "User Role" at bounding box center [784, 319] width 317 height 26
click at [690, 394] on div "AGENT" at bounding box center [784, 395] width 300 height 21
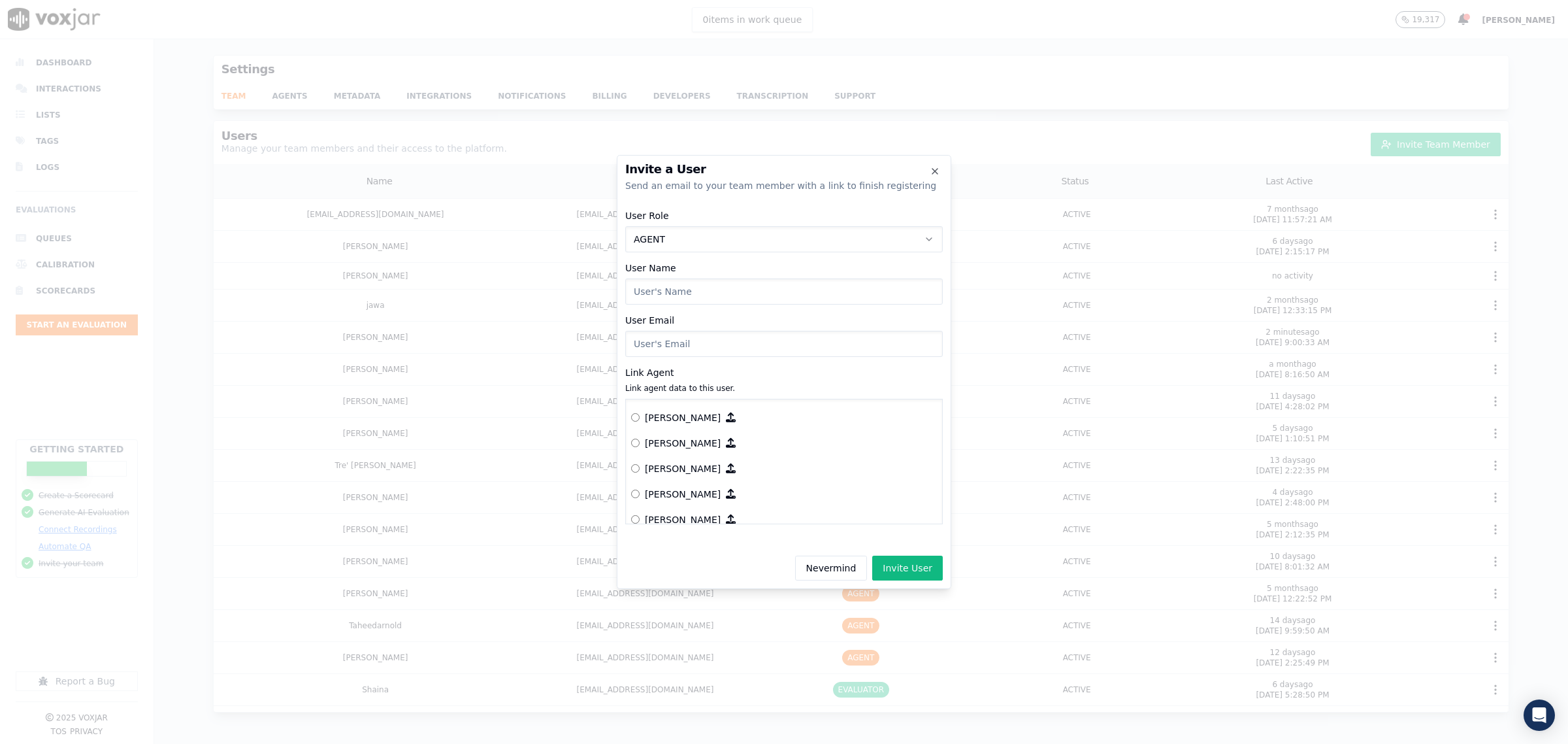
click at [680, 288] on input "User Name" at bounding box center [784, 291] width 317 height 26
type input "Katy Perez"
click at [650, 433] on p "Katy Perez" at bounding box center [683, 439] width 76 height 13
click at [673, 351] on input "User Email" at bounding box center [784, 343] width 317 height 26
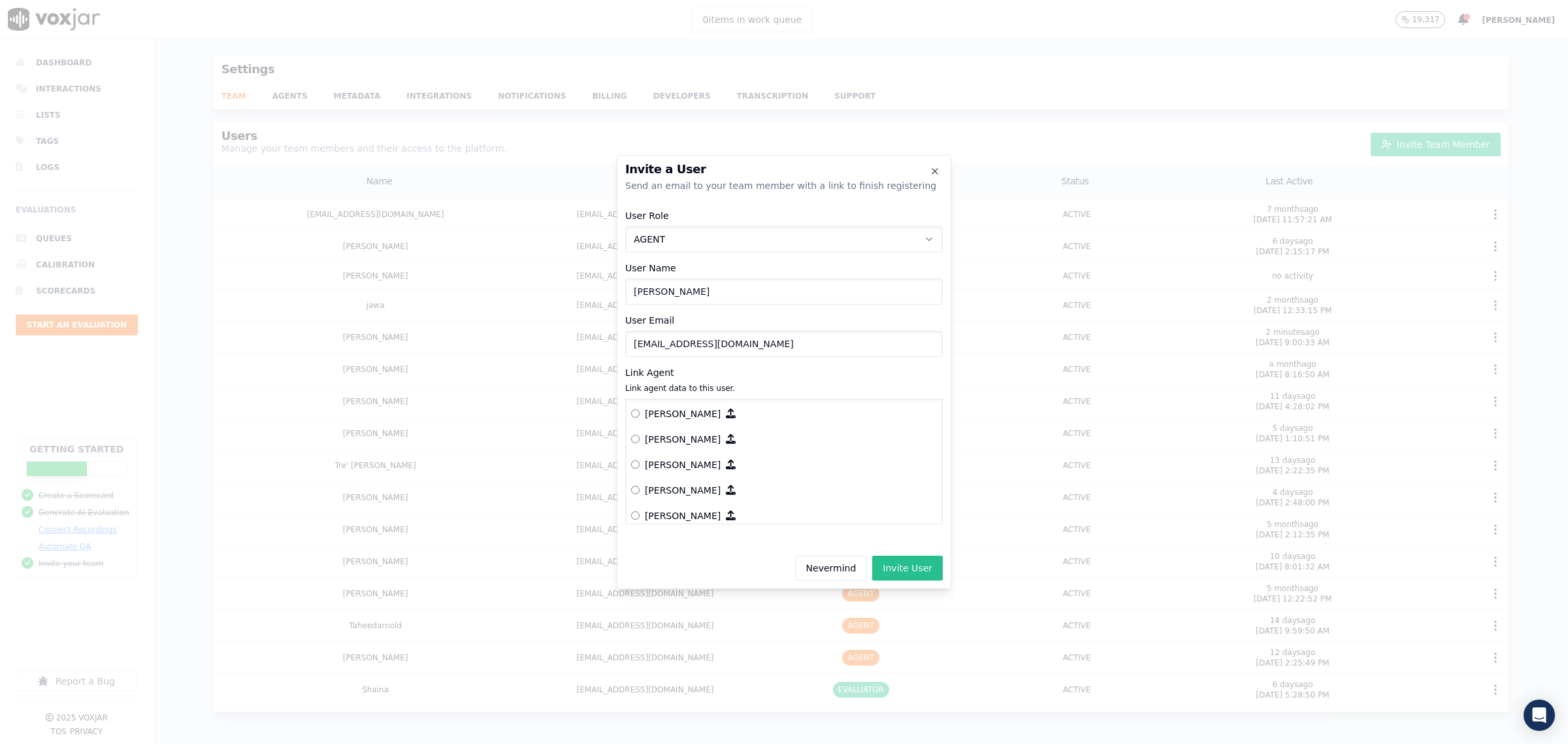
type input "kperez@asilpc.com"
click at [924, 569] on button "Invite User" at bounding box center [908, 568] width 70 height 25
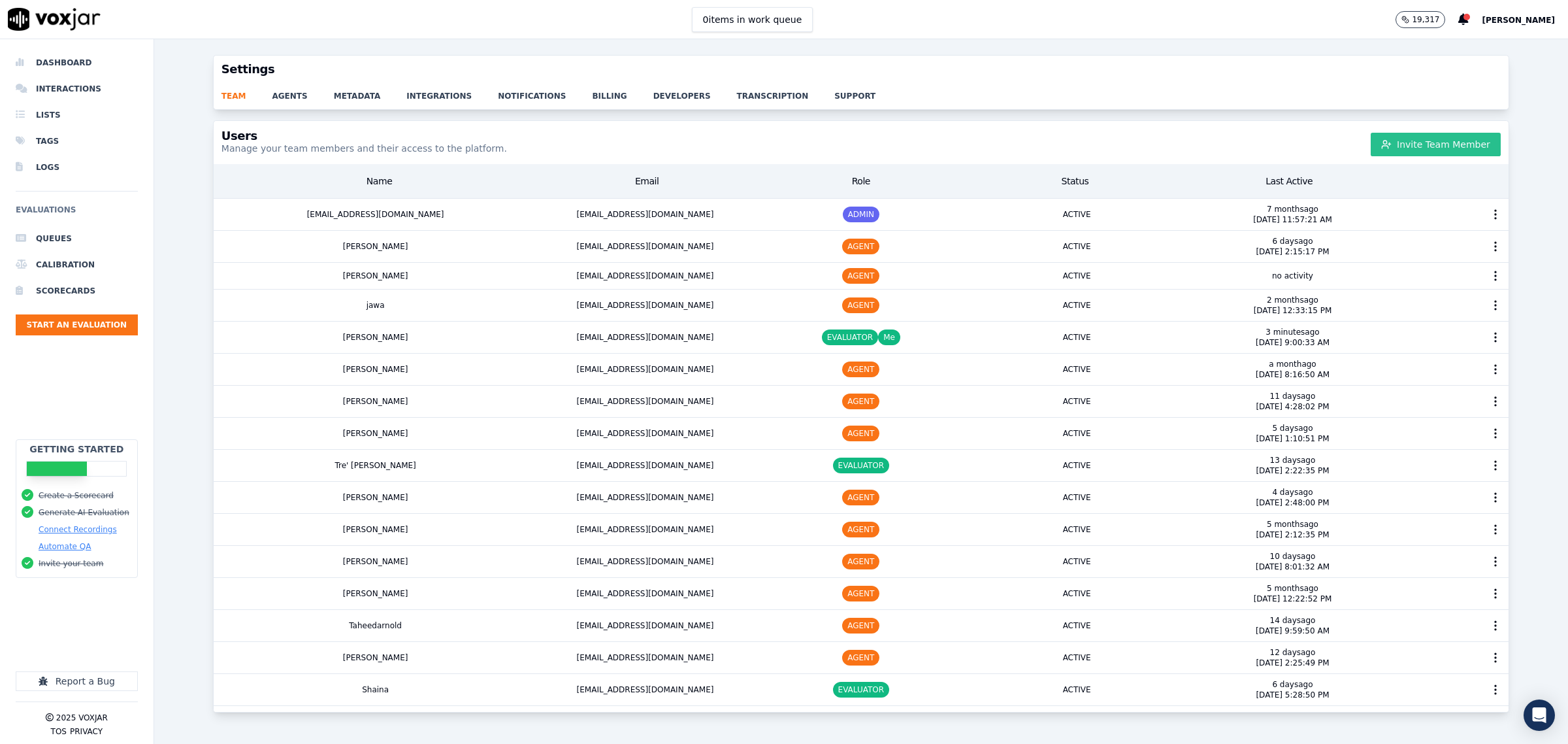
click at [1423, 141] on button "Invite Team Member" at bounding box center [1435, 144] width 130 height 24
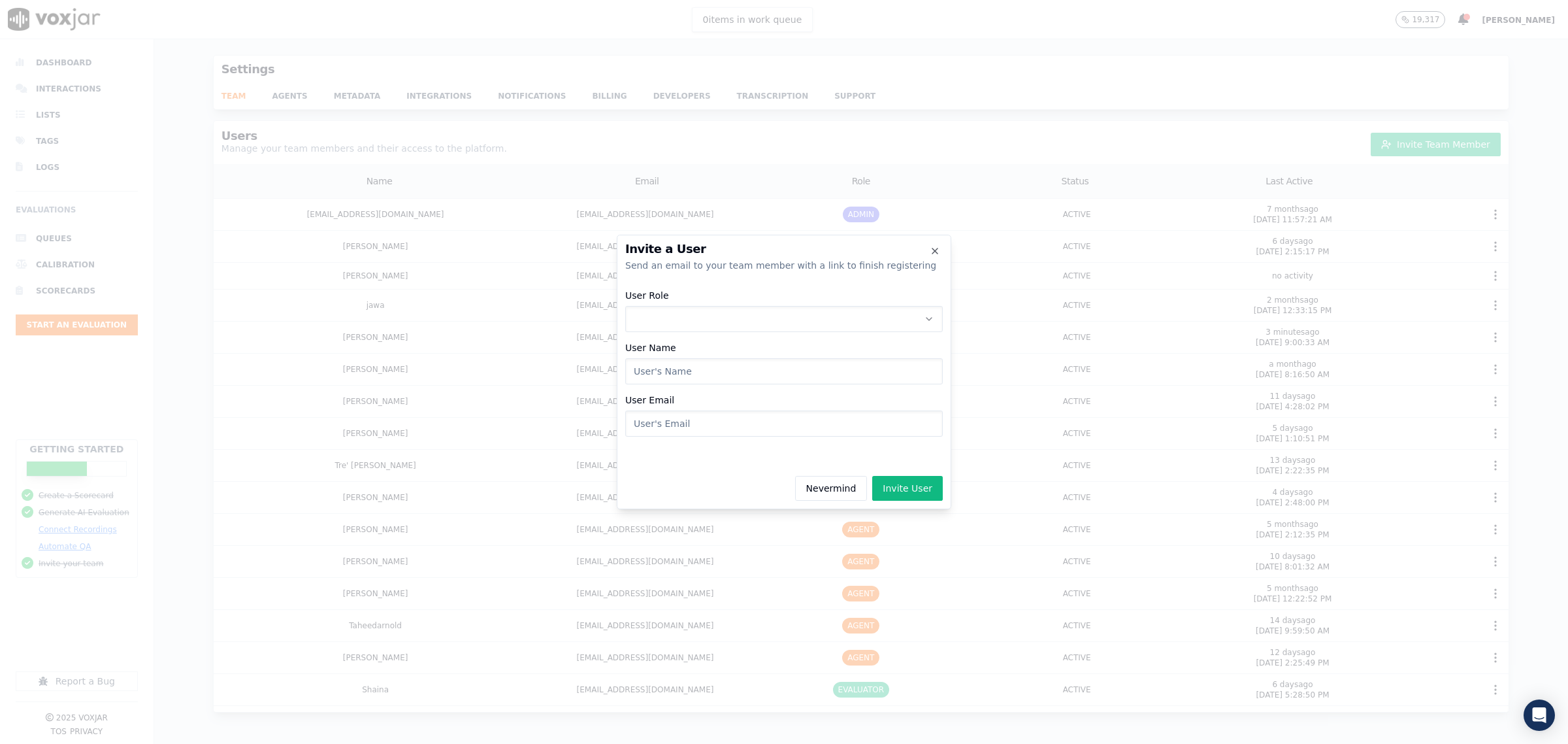
click at [687, 309] on button "User Role" at bounding box center [784, 319] width 317 height 26
click at [690, 399] on div "AGENT" at bounding box center [784, 395] width 300 height 21
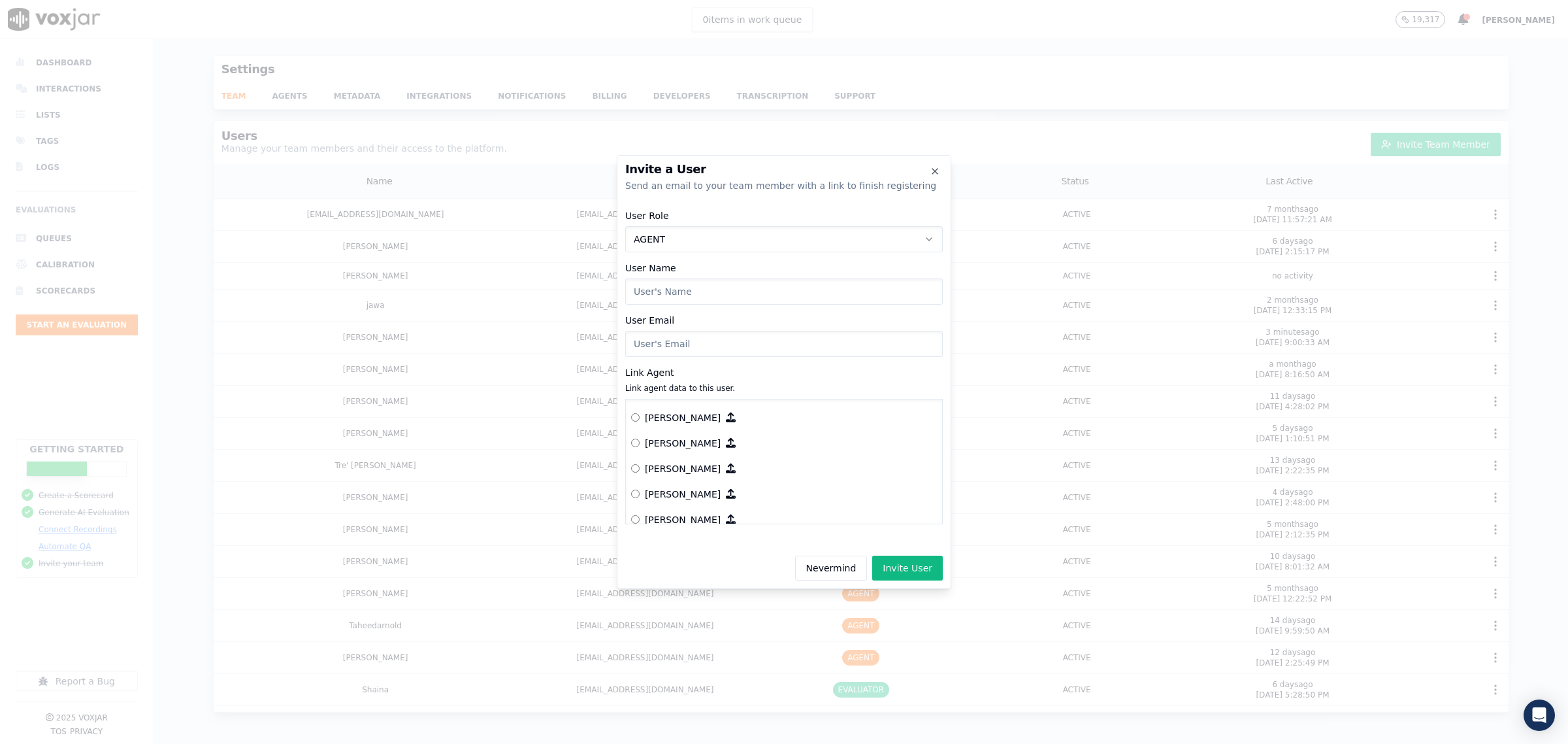
click at [692, 289] on input "User Name" at bounding box center [784, 291] width 317 height 26
type input "Kenroy Nunez"
click at [686, 330] on input "User Email" at bounding box center [784, 343] width 317 height 26
type input "knunez@asilpc.com"
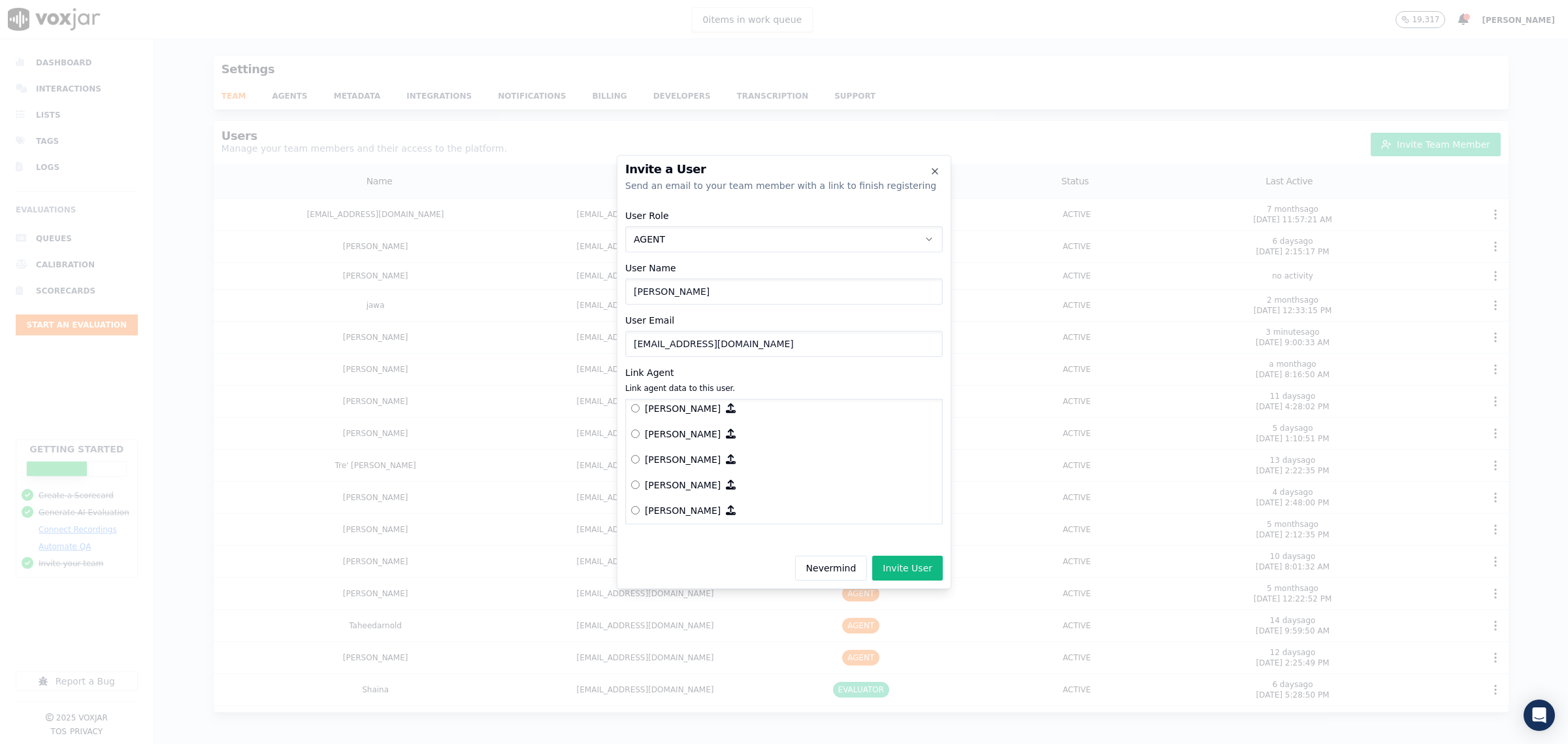
click at [669, 481] on p "Kenroy Nunez" at bounding box center [683, 485] width 76 height 13
click at [916, 569] on button "Invite User" at bounding box center [908, 568] width 70 height 25
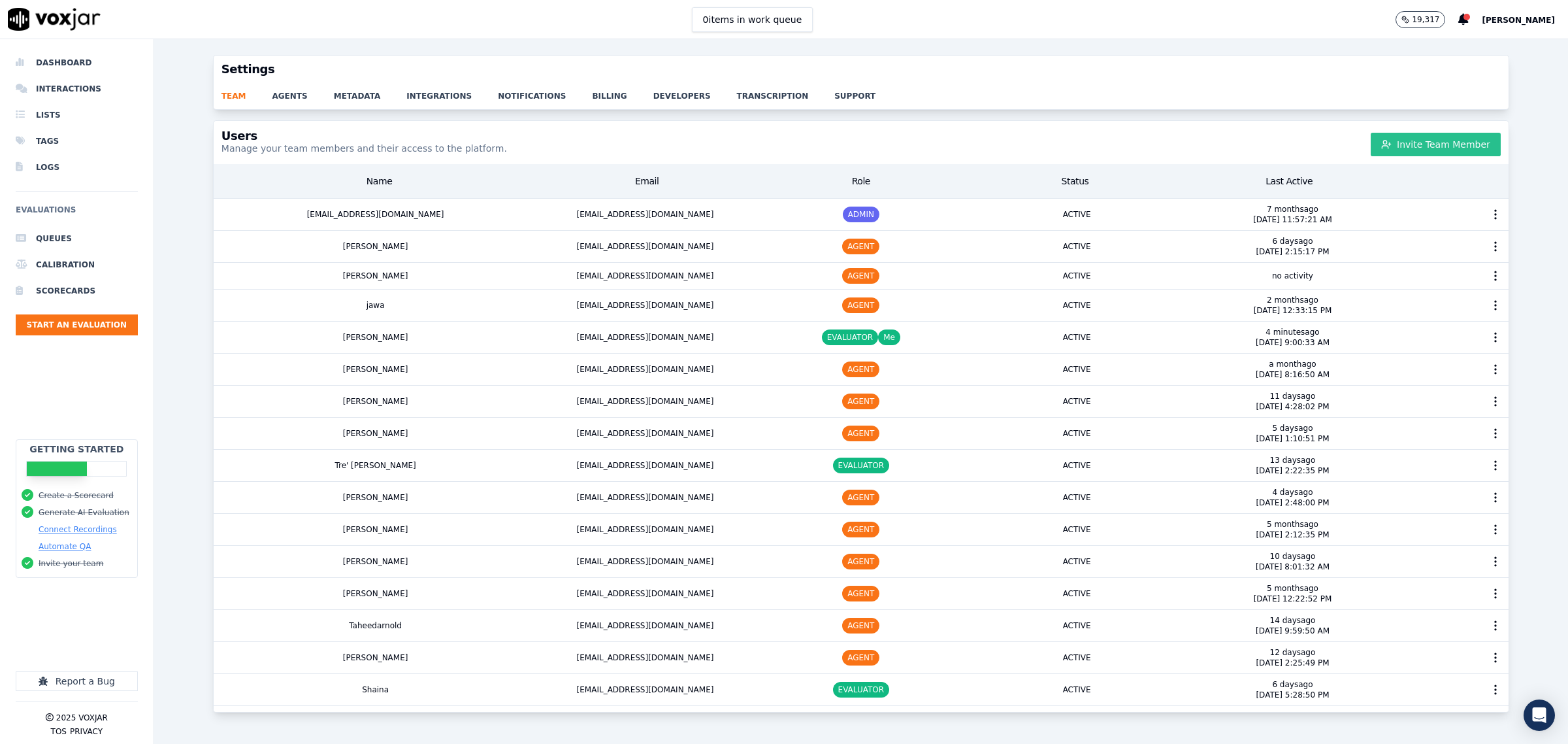
click at [1410, 142] on button "Invite Team Member" at bounding box center [1435, 144] width 130 height 24
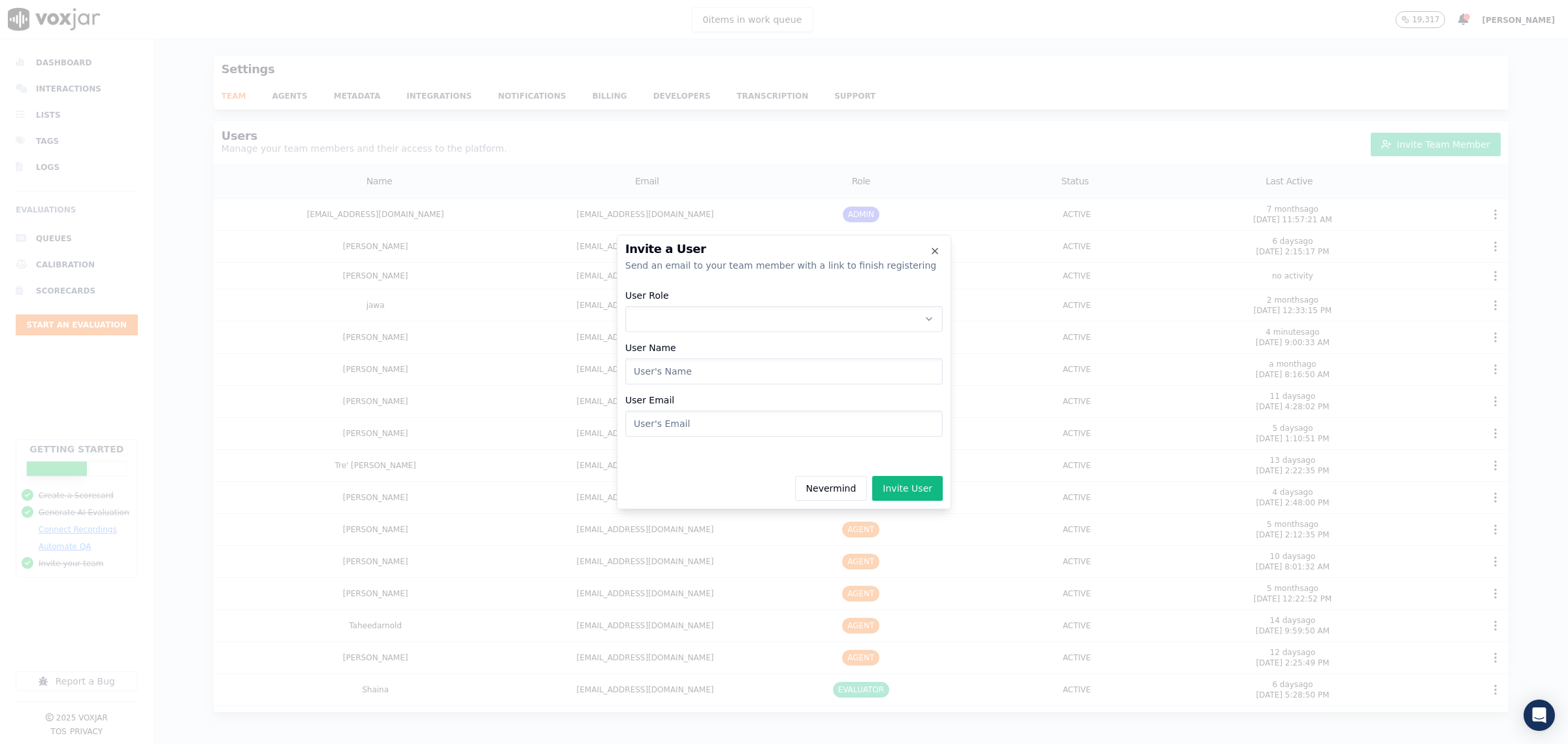
click at [712, 322] on button "User Role" at bounding box center [784, 319] width 317 height 26
click at [671, 395] on div "AGENT" at bounding box center [784, 395] width 300 height 21
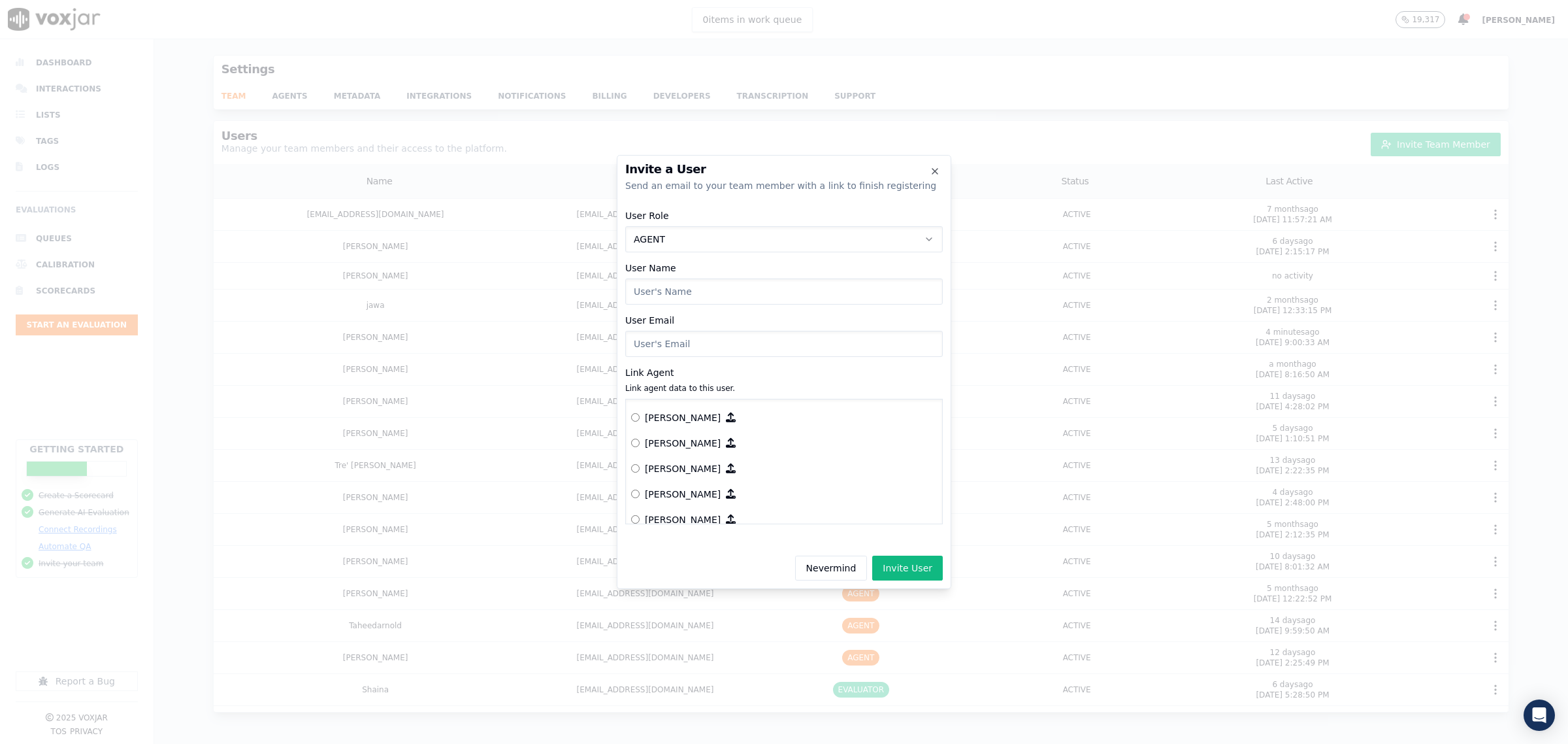
click at [676, 290] on input "User Name" at bounding box center [784, 291] width 317 height 26
type input "Nayelie Rivero"
click at [684, 351] on input "User Email" at bounding box center [784, 343] width 317 height 26
type input "nrivero@asilpc.com"
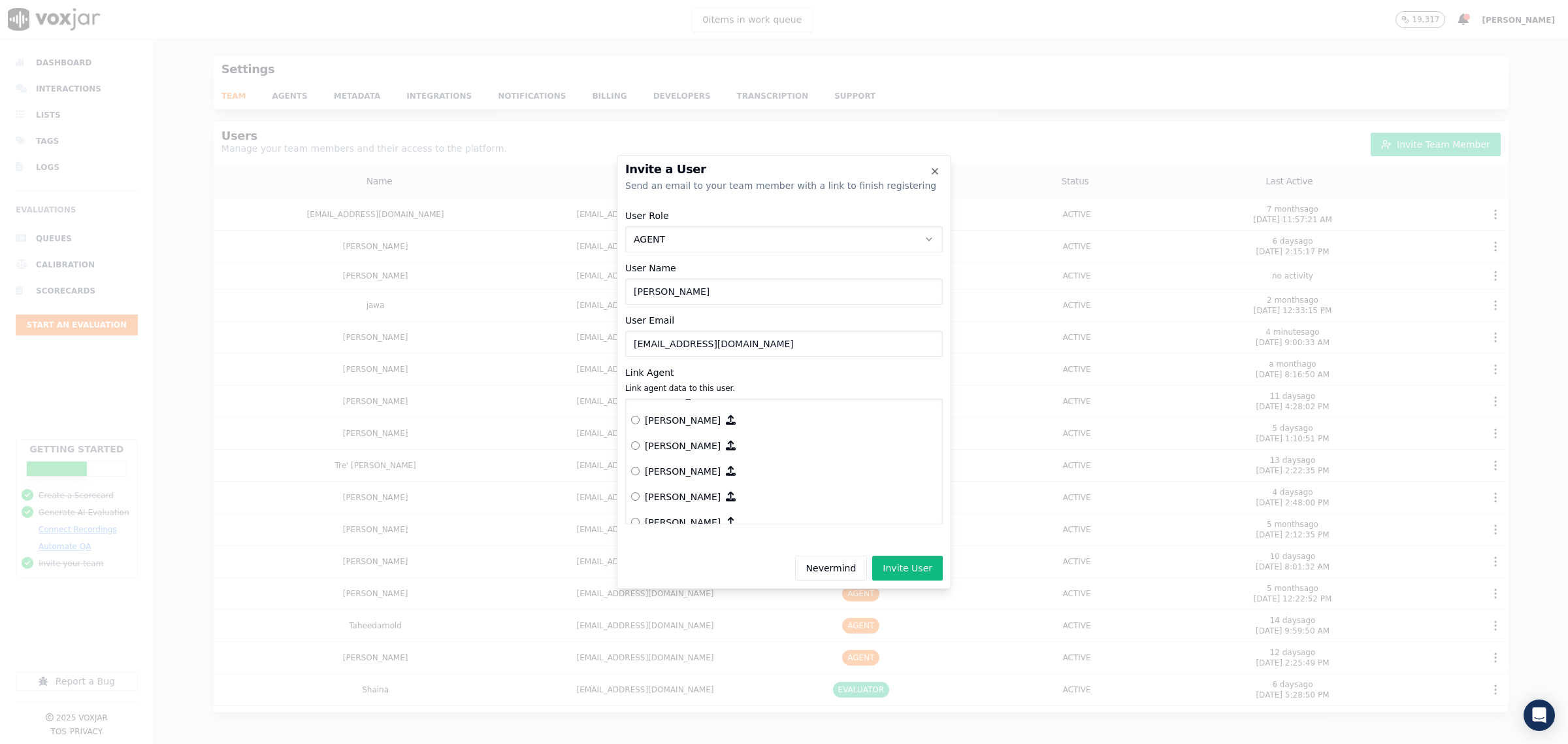
click at [661, 414] on p "Nayelie Rivero" at bounding box center [683, 420] width 76 height 13
click at [895, 563] on button "Invite User" at bounding box center [908, 568] width 70 height 25
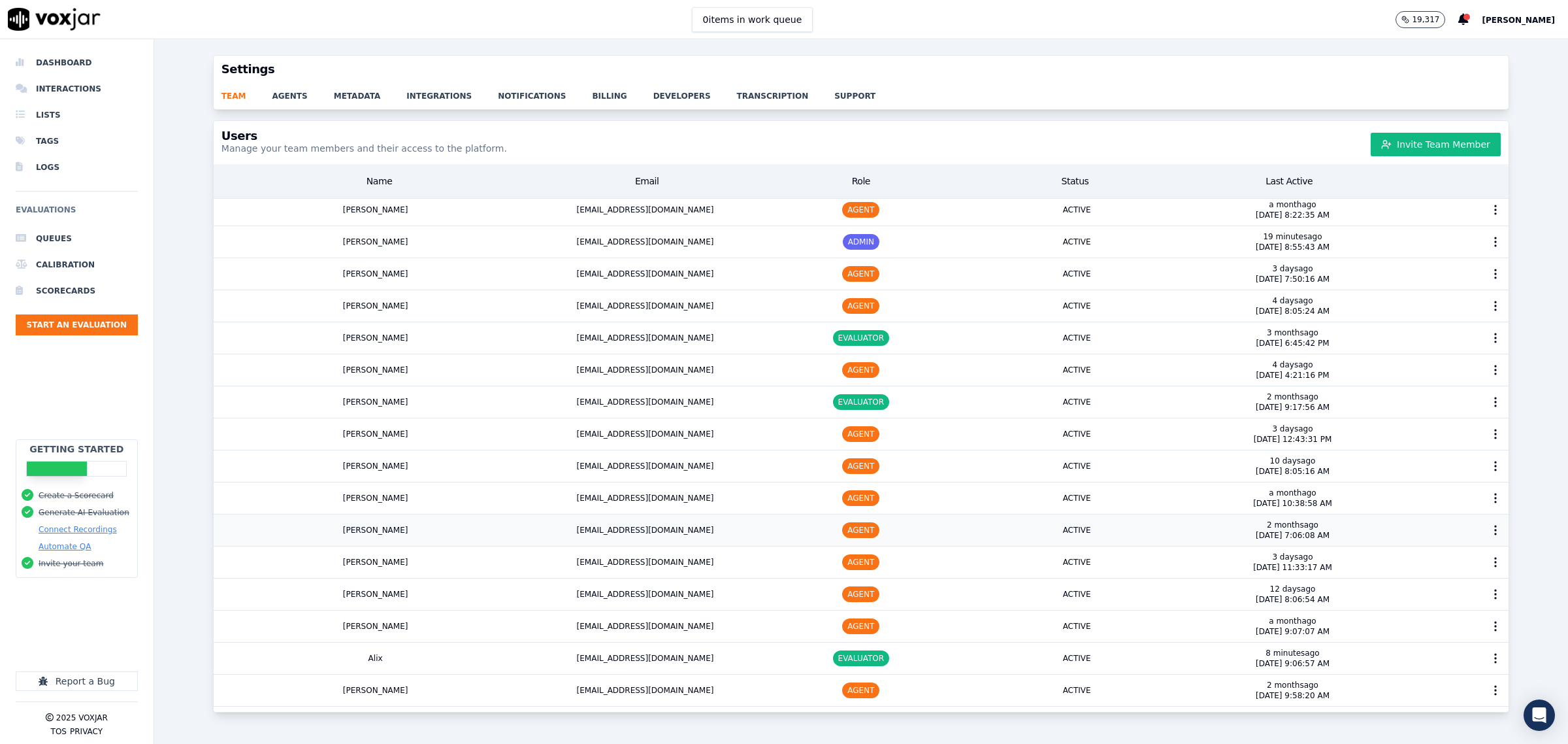
scroll to position [2103, 0]
